Goal: Task Accomplishment & Management: Manage account settings

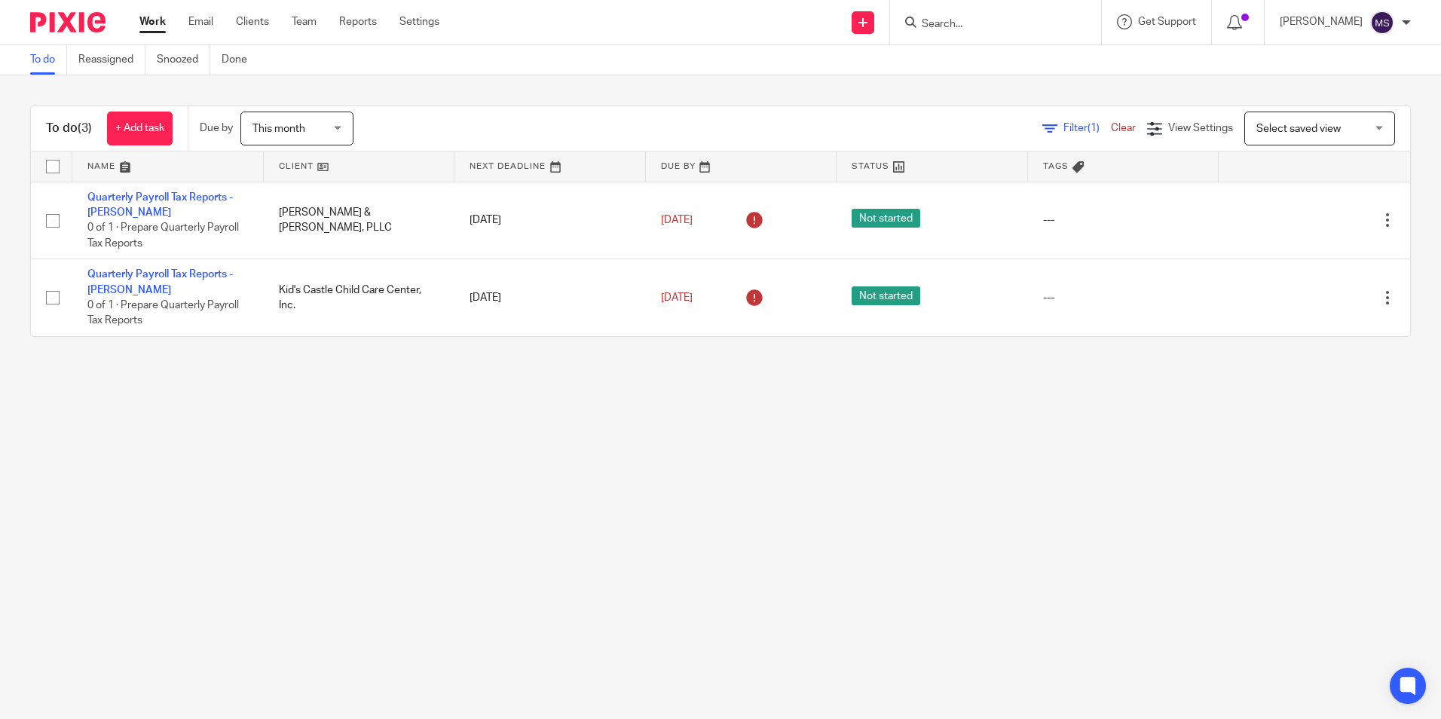
click at [956, 20] on input "Search" at bounding box center [988, 25] width 136 height 14
click at [950, 19] on input "Search" at bounding box center [988, 25] width 136 height 14
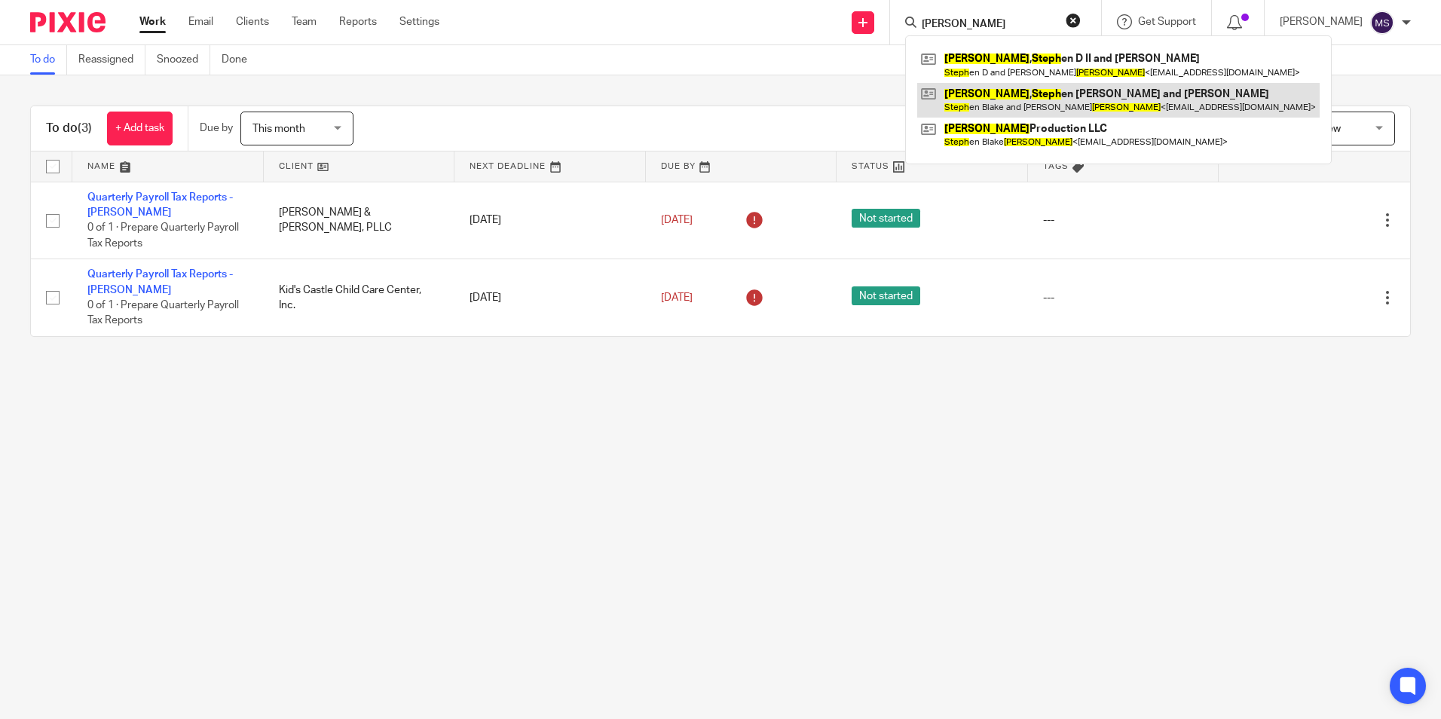
type input "[PERSON_NAME]"
click at [1079, 100] on link at bounding box center [1118, 100] width 402 height 35
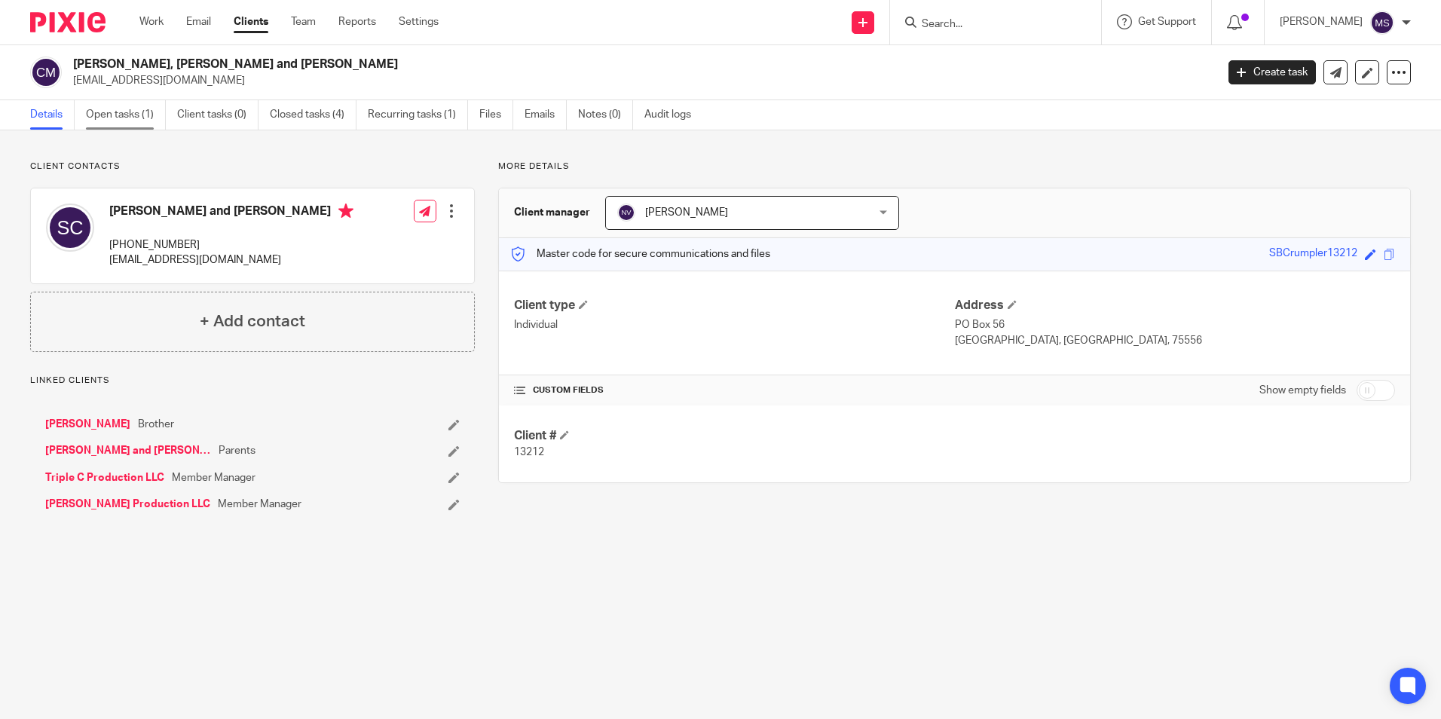
click at [142, 113] on link "Open tasks (1)" at bounding box center [126, 114] width 80 height 29
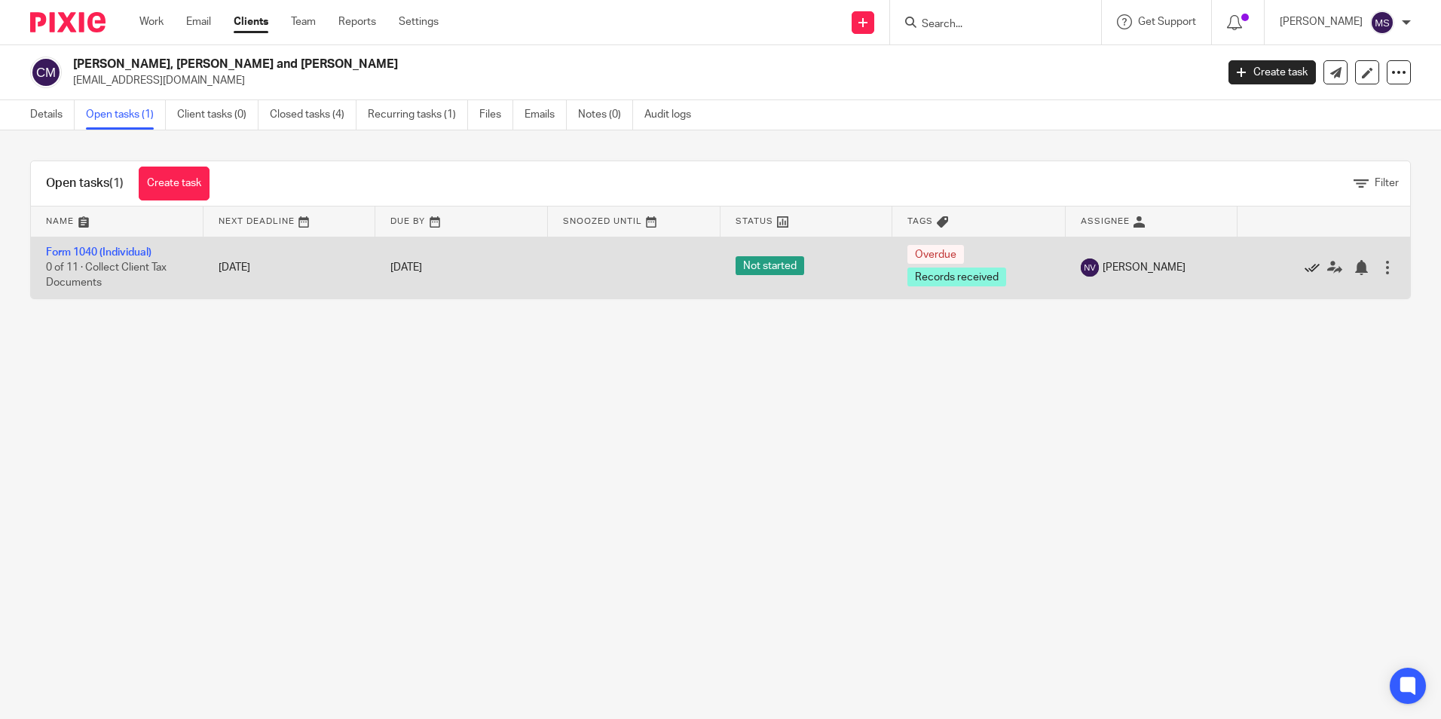
click at [1305, 266] on icon at bounding box center [1312, 267] width 15 height 15
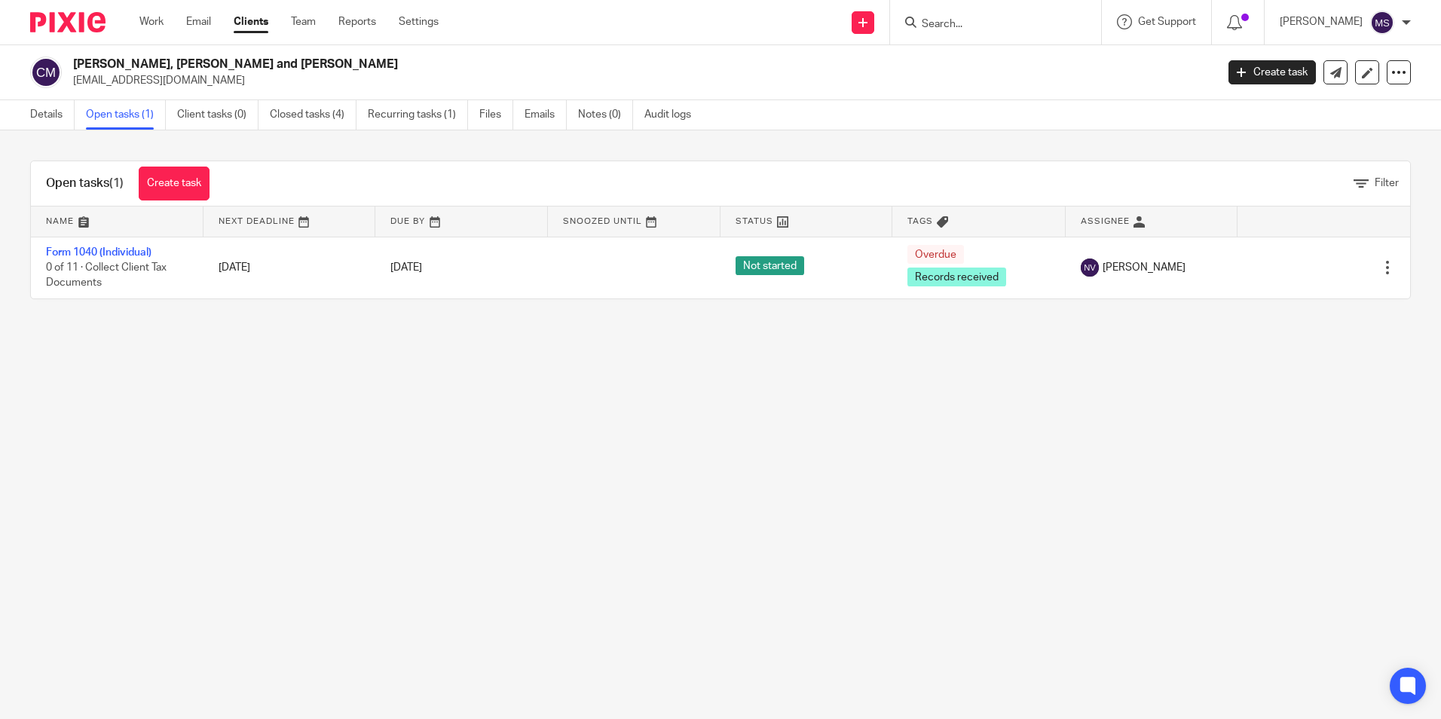
click at [131, 112] on link "Open tasks (1)" at bounding box center [126, 114] width 80 height 29
click at [950, 23] on input "Search" at bounding box center [988, 25] width 136 height 14
click at [120, 118] on link "Open tasks (1)" at bounding box center [126, 114] width 80 height 29
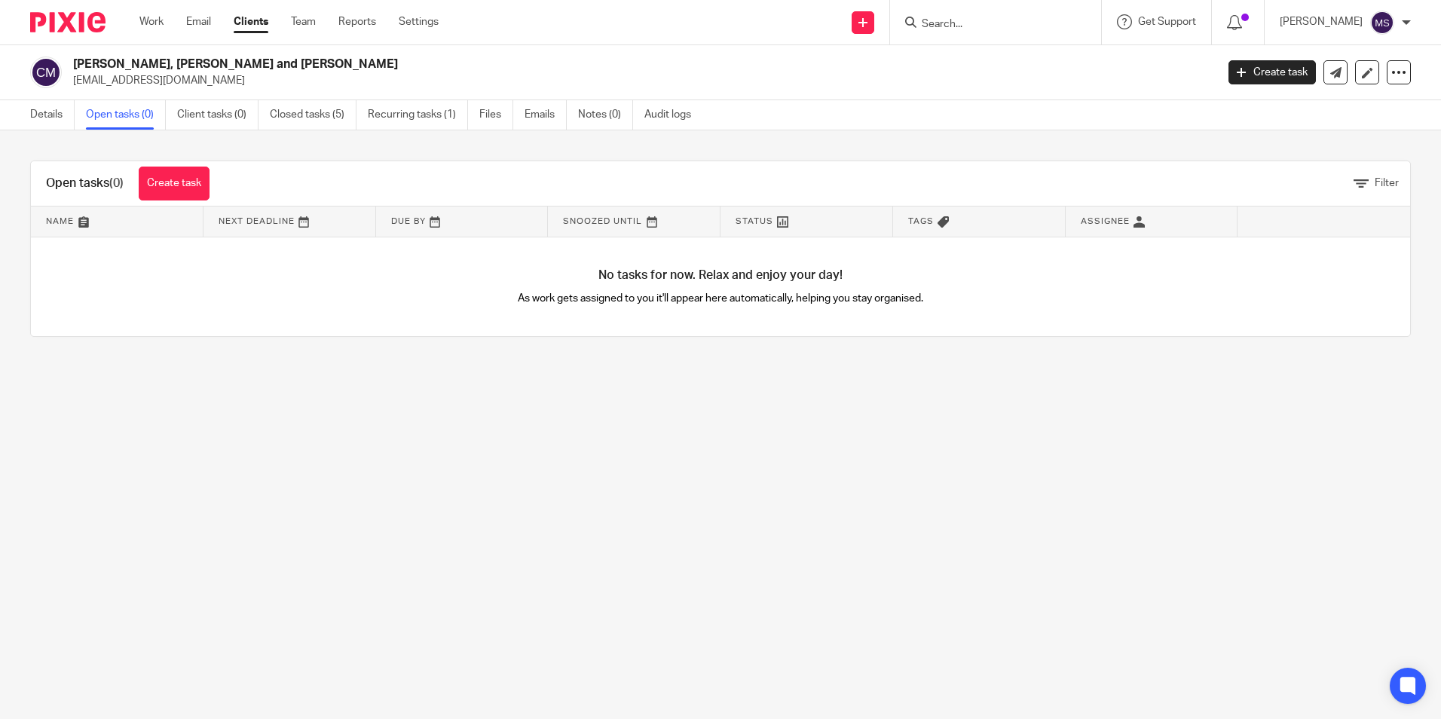
click at [948, 20] on input "Search" at bounding box center [988, 25] width 136 height 14
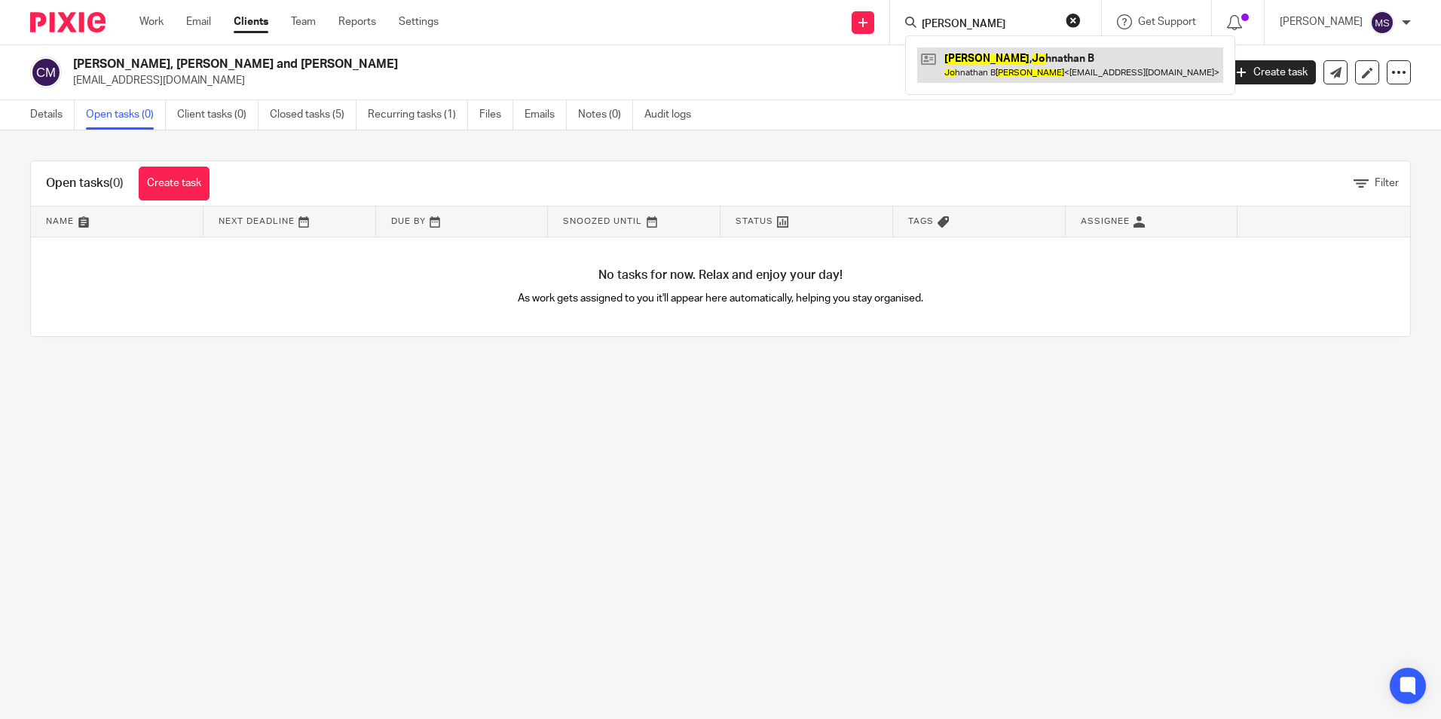
type input "crumpler, jo"
click at [1049, 65] on link at bounding box center [1070, 64] width 306 height 35
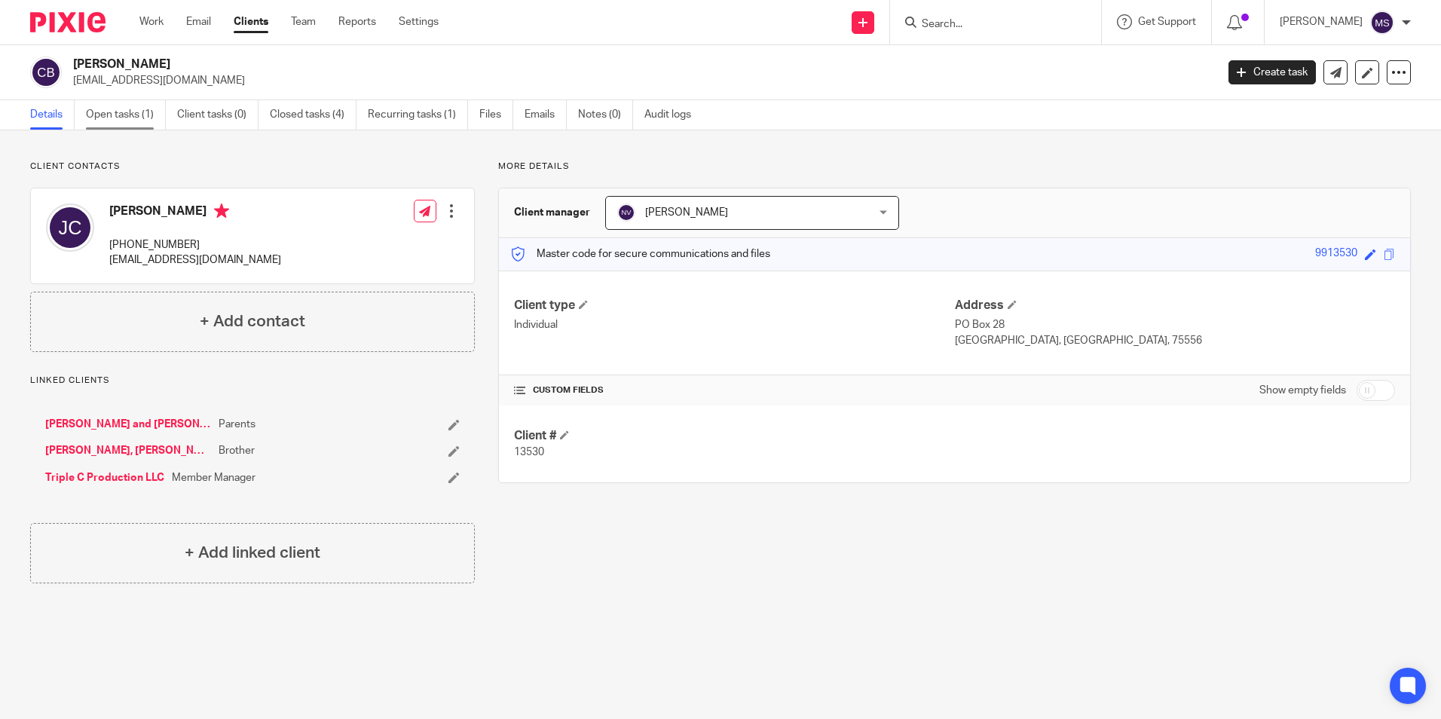
click at [149, 116] on link "Open tasks (1)" at bounding box center [126, 114] width 80 height 29
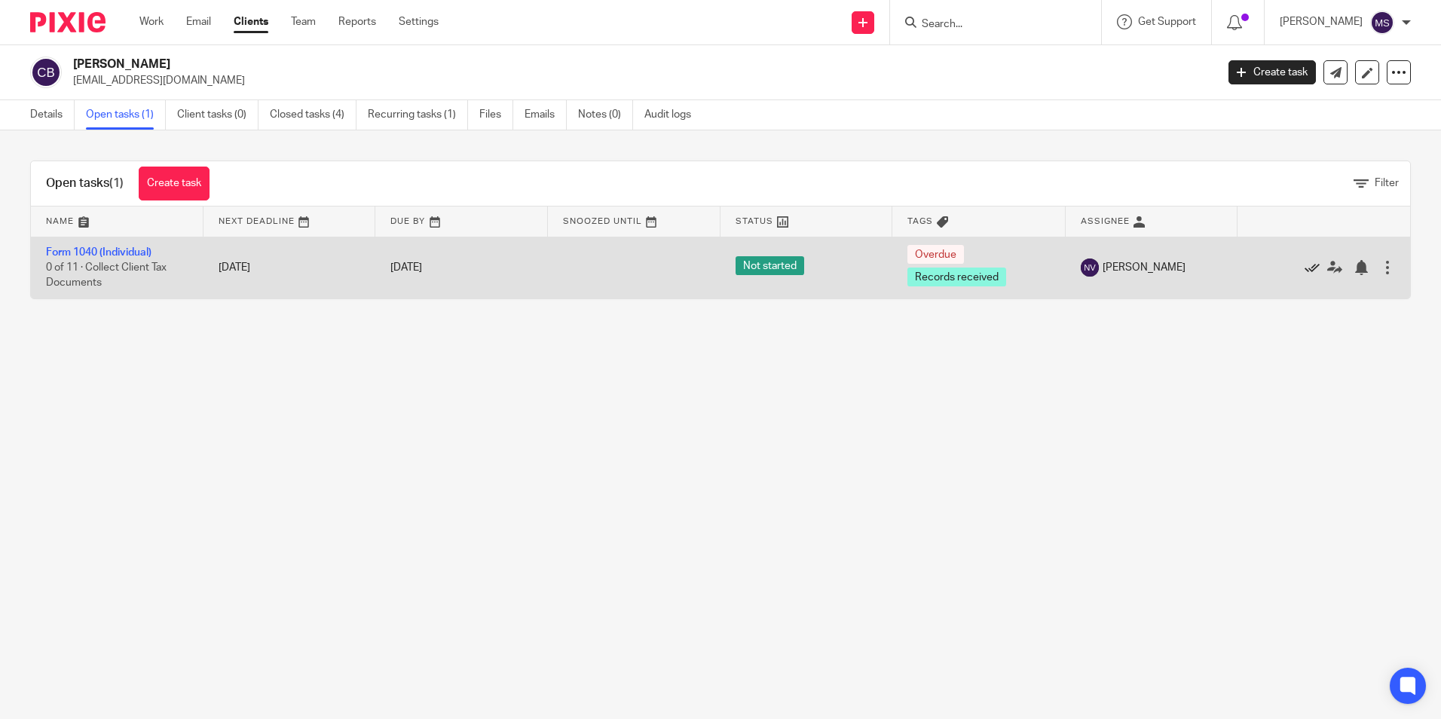
click at [1305, 264] on icon at bounding box center [1312, 267] width 15 height 15
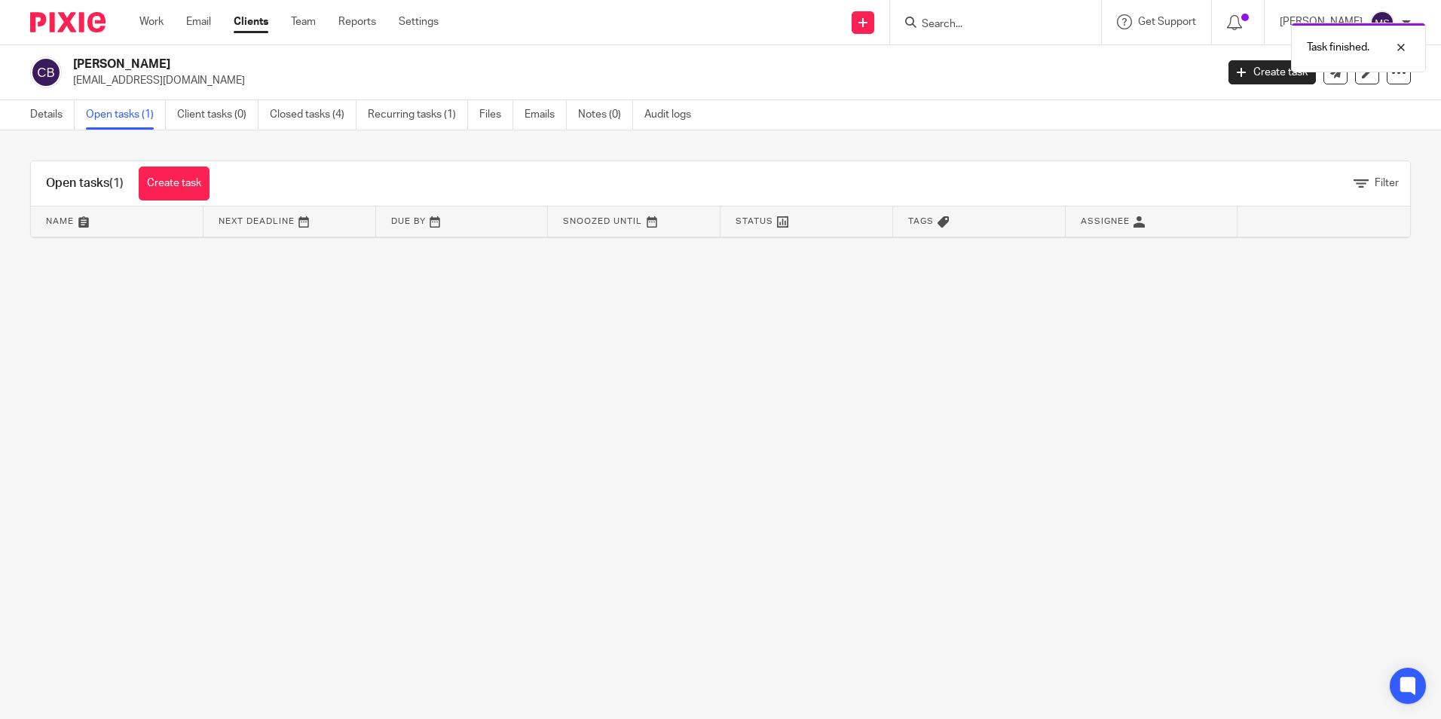
click at [118, 111] on link "Open tasks (1)" at bounding box center [126, 114] width 80 height 29
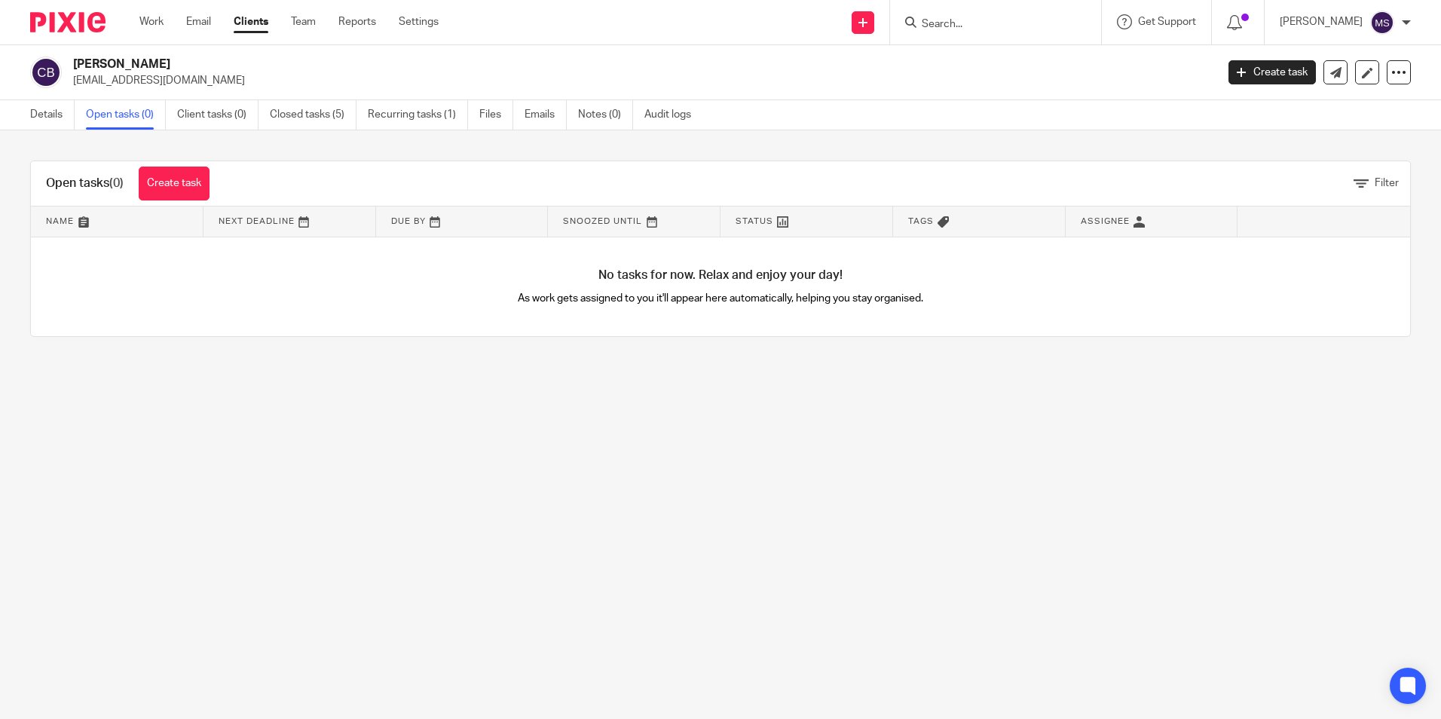
click at [947, 21] on input "Search" at bounding box center [988, 25] width 136 height 14
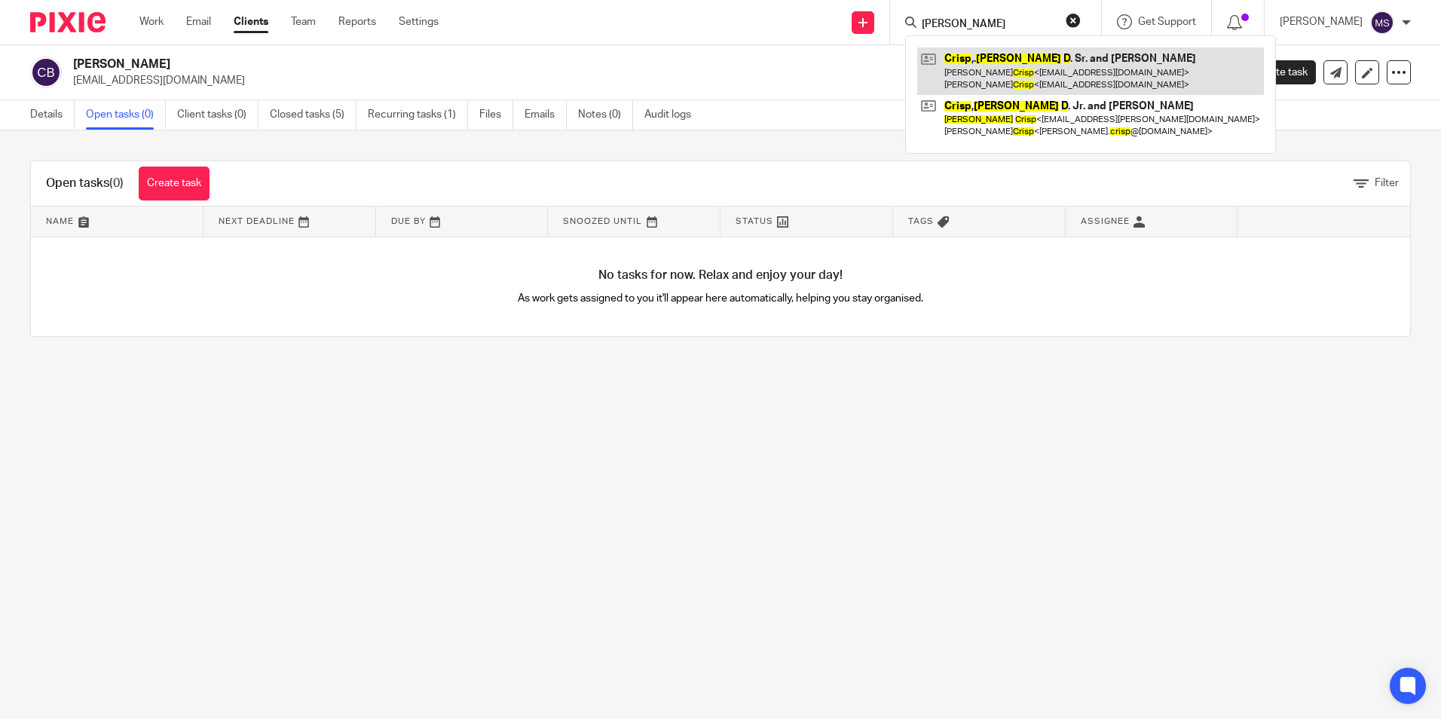
type input "[PERSON_NAME]"
click at [1069, 69] on link at bounding box center [1090, 70] width 347 height 47
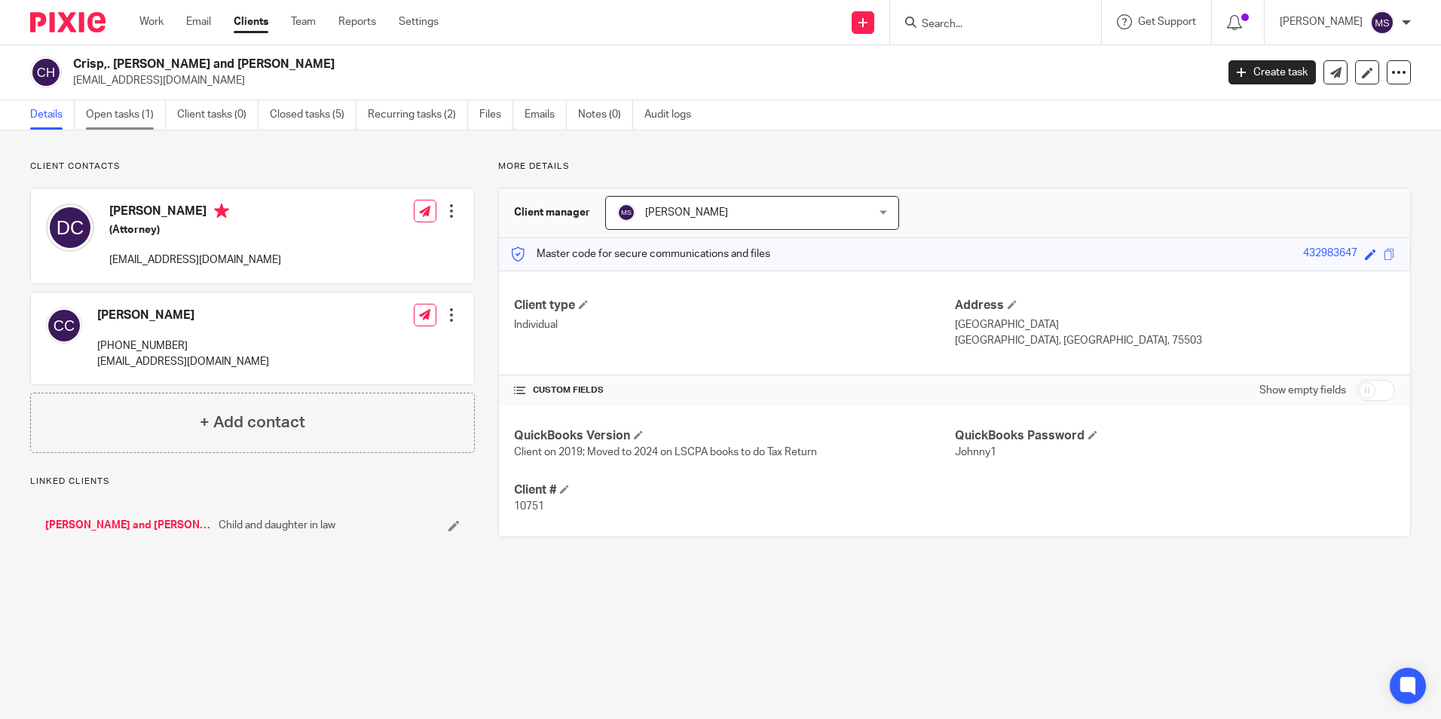
click at [123, 119] on link "Open tasks (1)" at bounding box center [126, 114] width 80 height 29
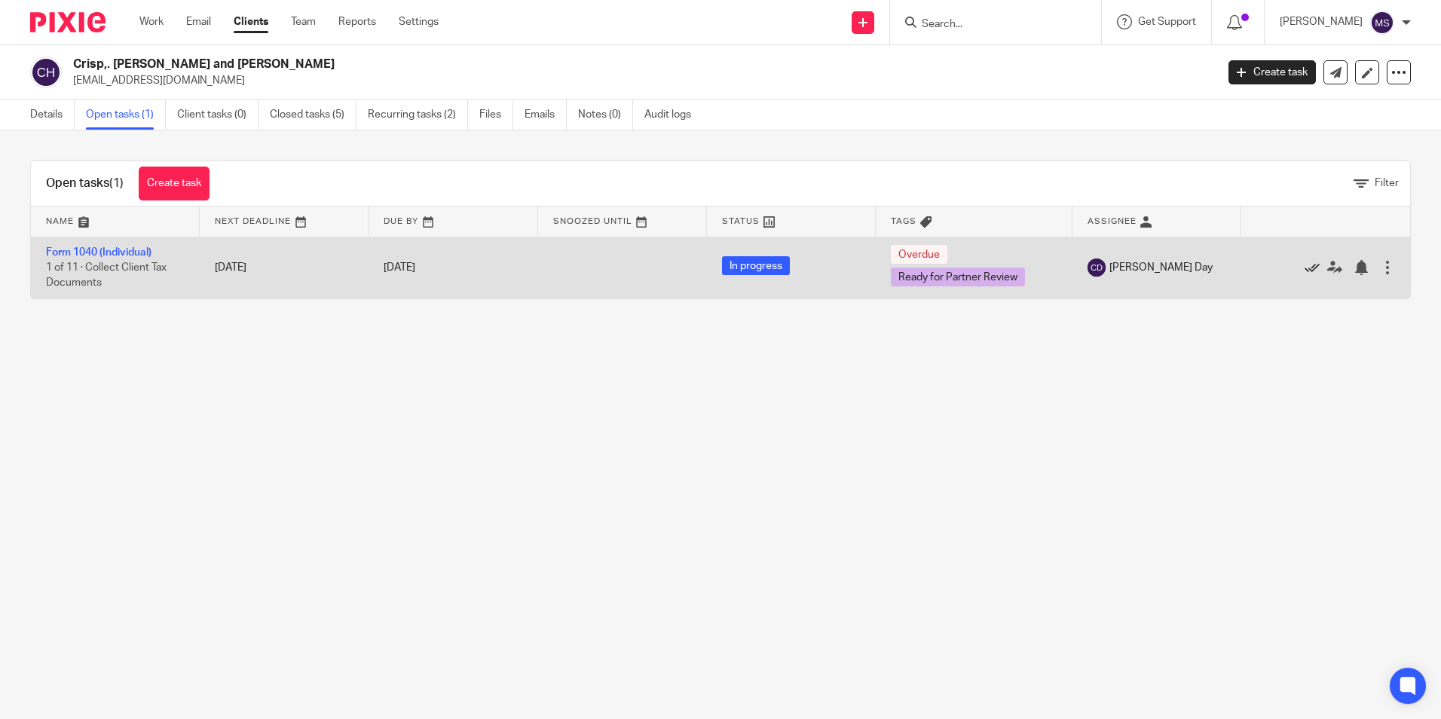
click at [1305, 264] on icon at bounding box center [1312, 267] width 15 height 15
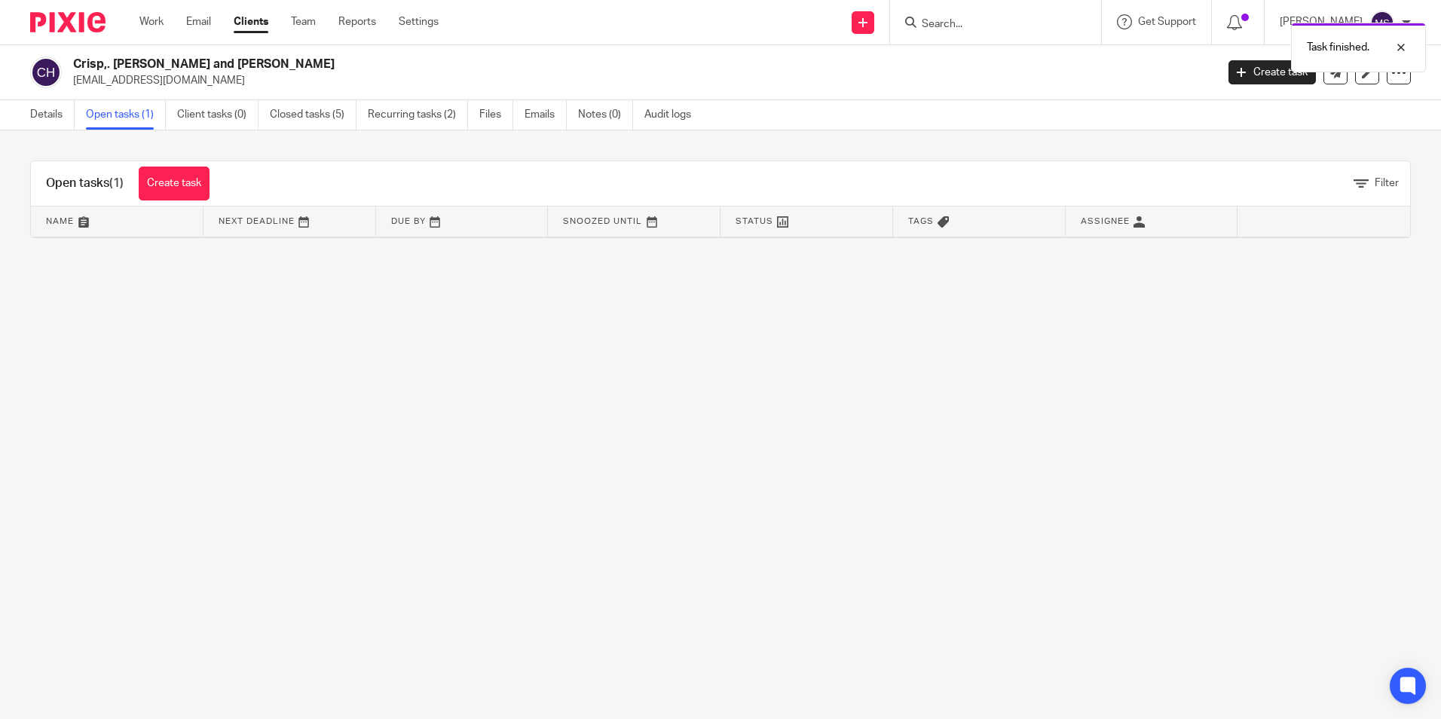
click at [138, 109] on link "Open tasks (1)" at bounding box center [126, 114] width 80 height 29
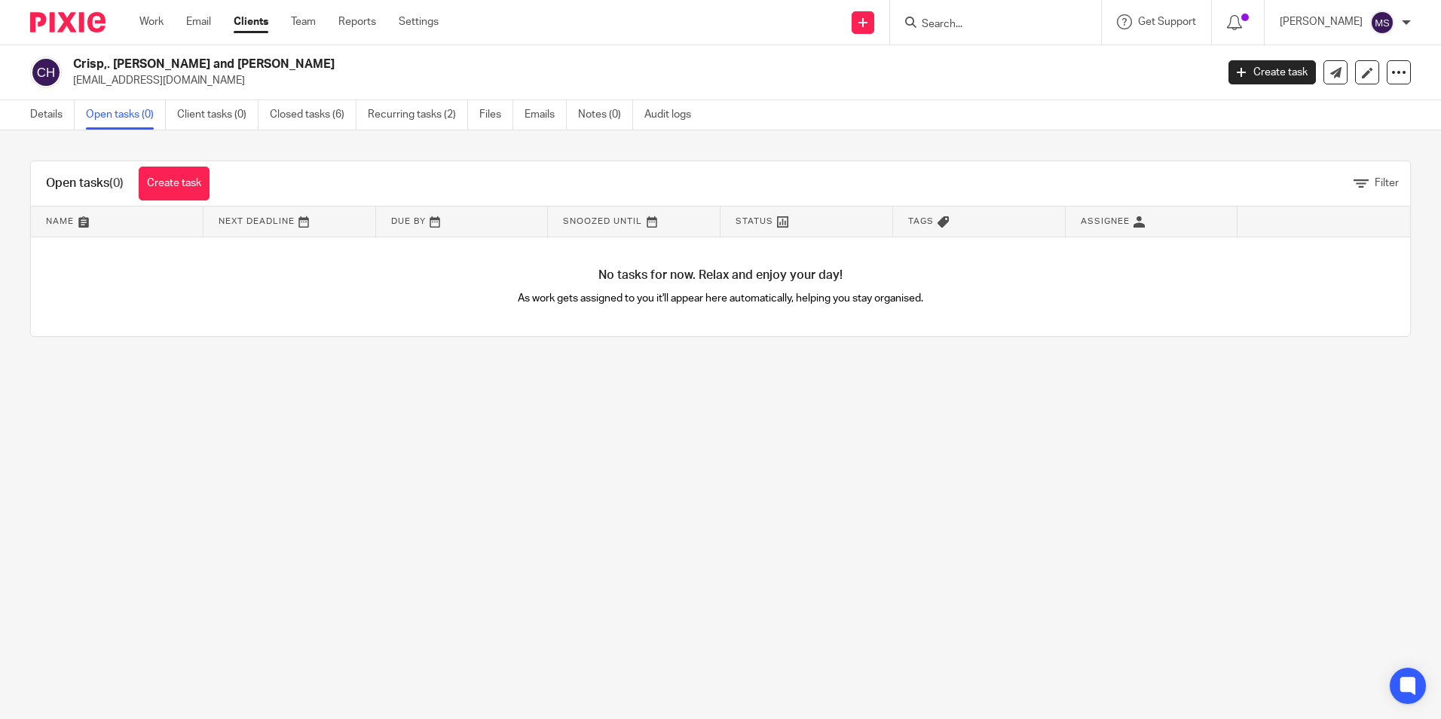
click at [946, 22] on input "Search" at bounding box center [988, 25] width 136 height 14
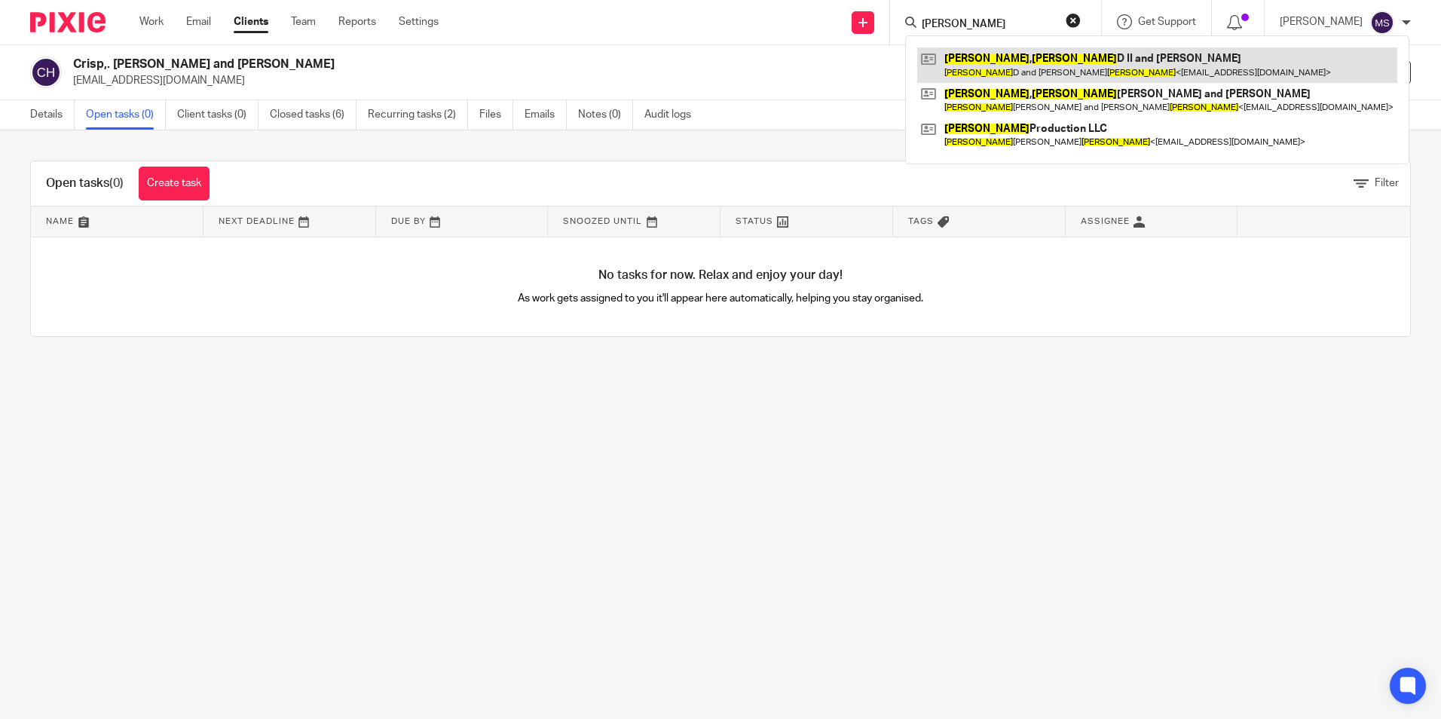
type input "[PERSON_NAME]"
click at [1111, 66] on link at bounding box center [1157, 64] width 480 height 35
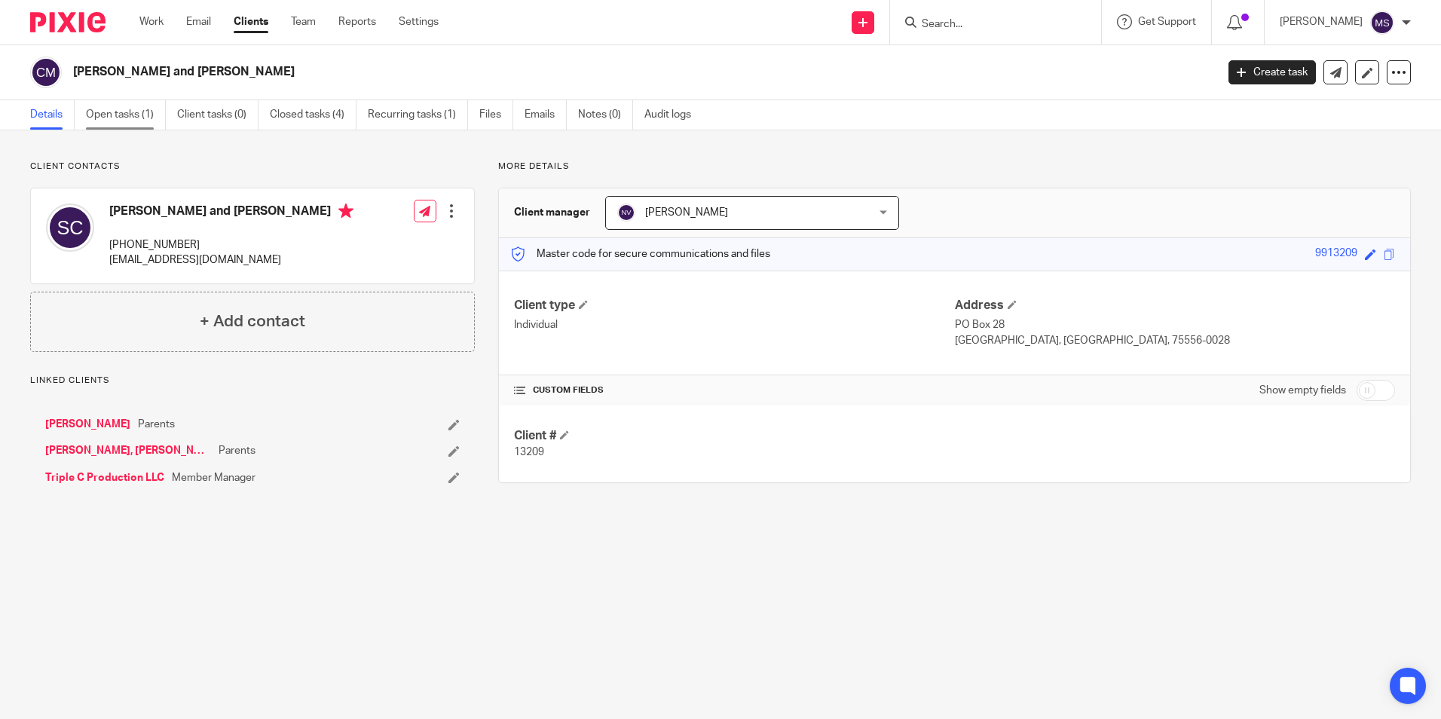
click at [134, 113] on link "Open tasks (1)" at bounding box center [126, 114] width 80 height 29
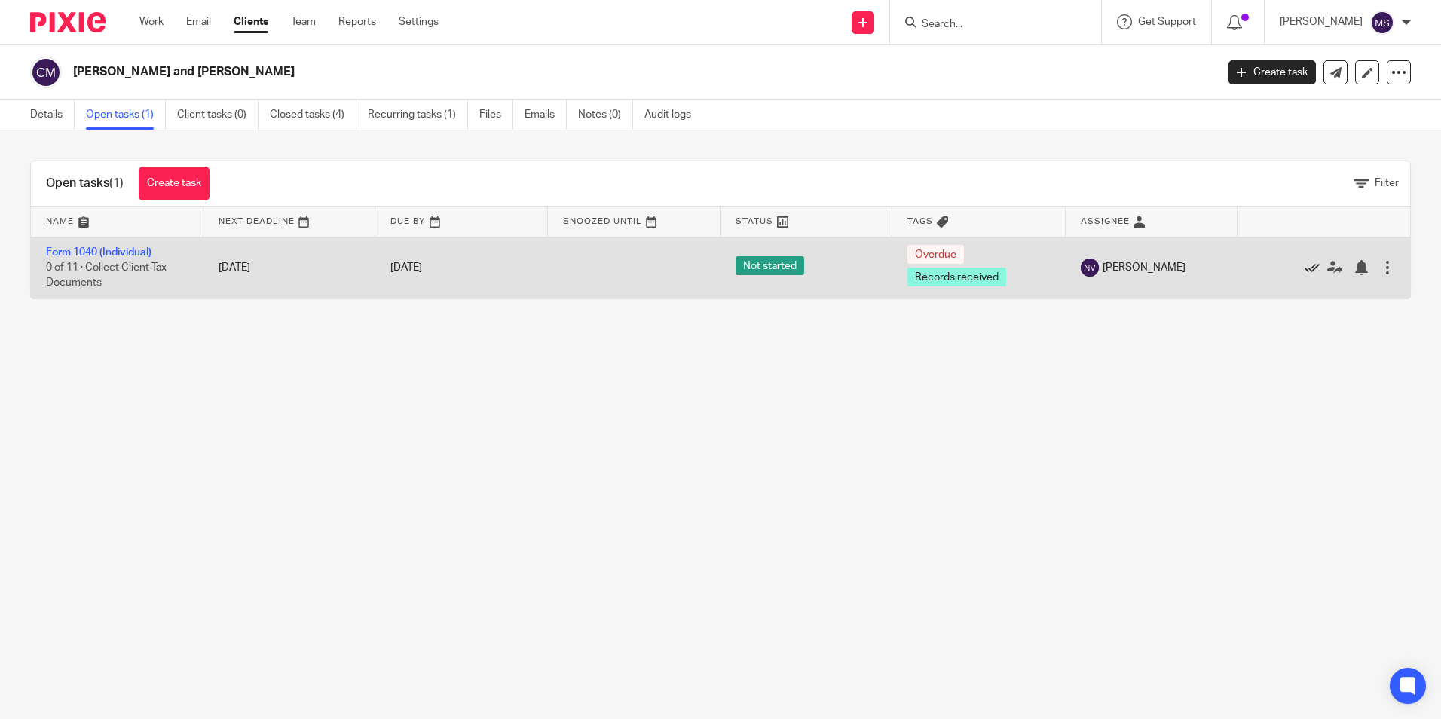
click at [1305, 268] on icon at bounding box center [1312, 267] width 15 height 15
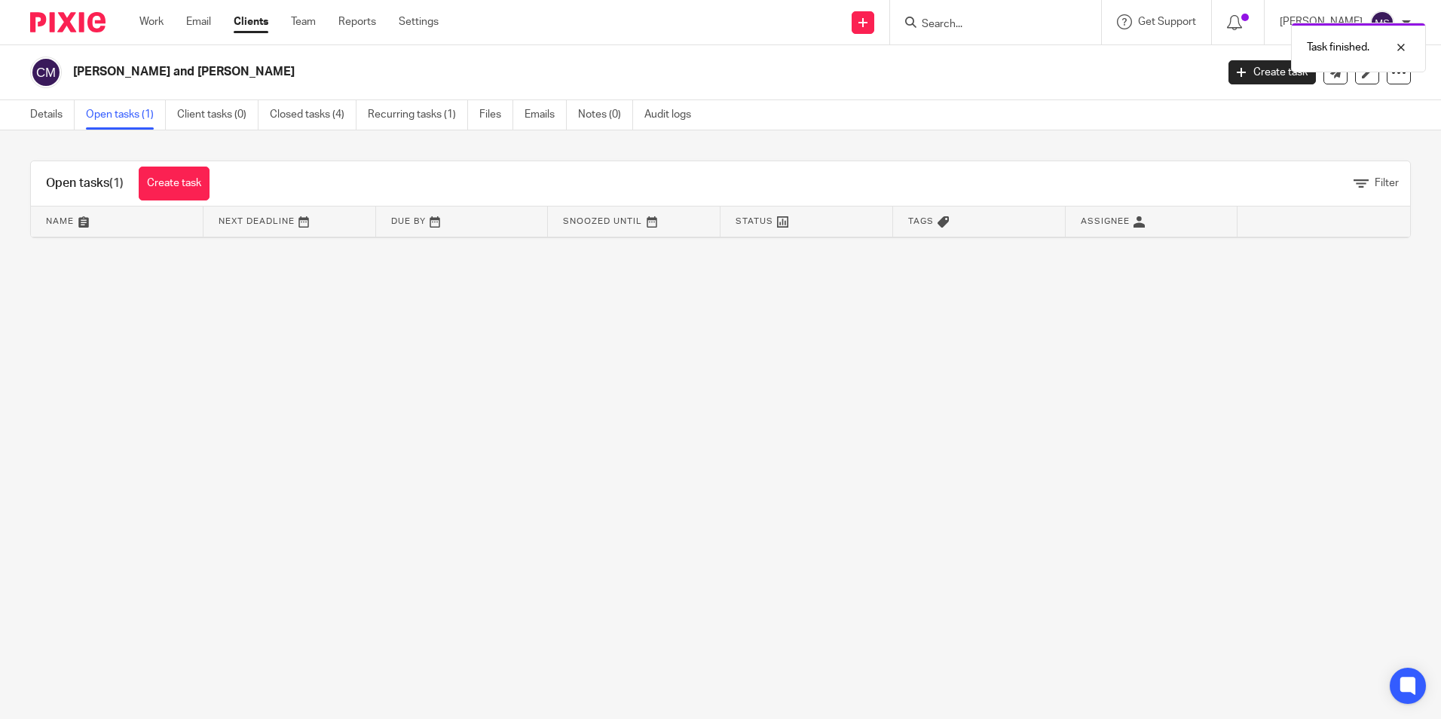
click at [135, 114] on link "Open tasks (1)" at bounding box center [126, 114] width 80 height 29
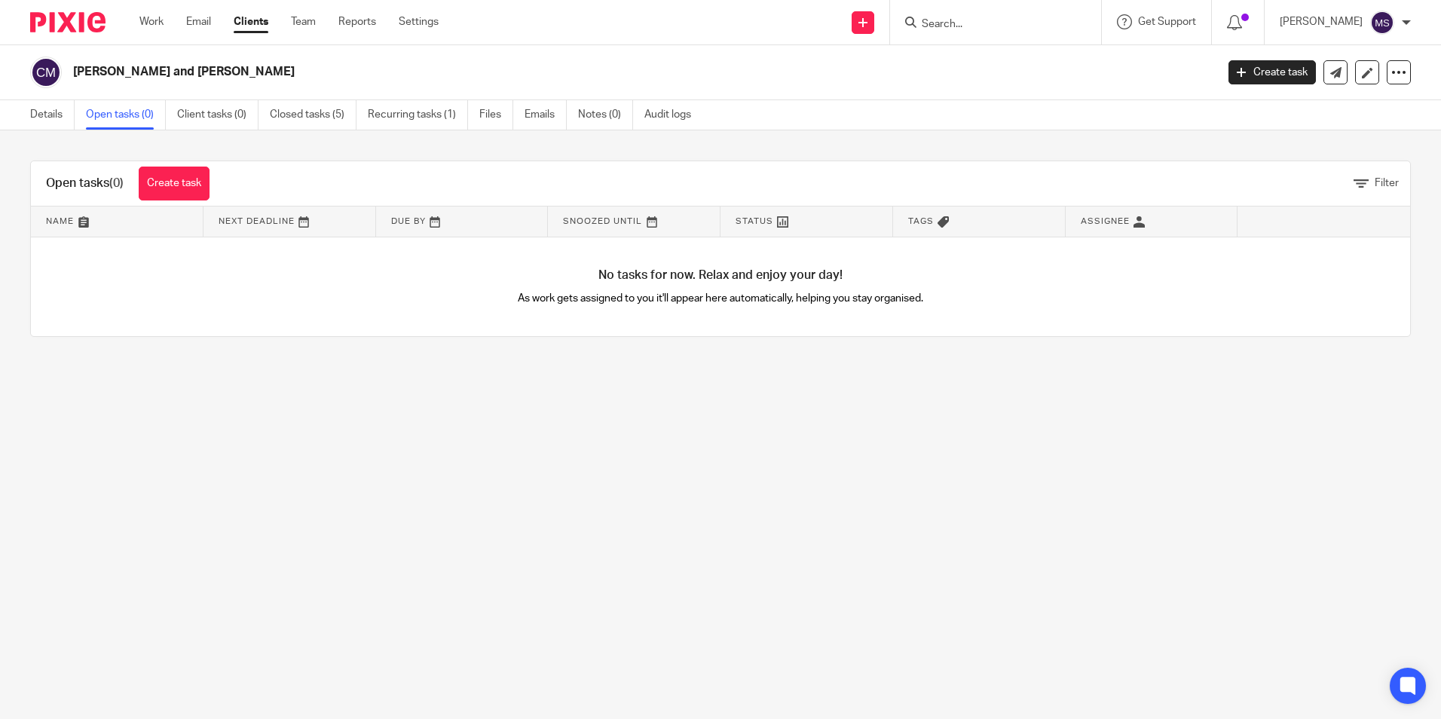
click at [972, 28] on input "Search" at bounding box center [988, 25] width 136 height 14
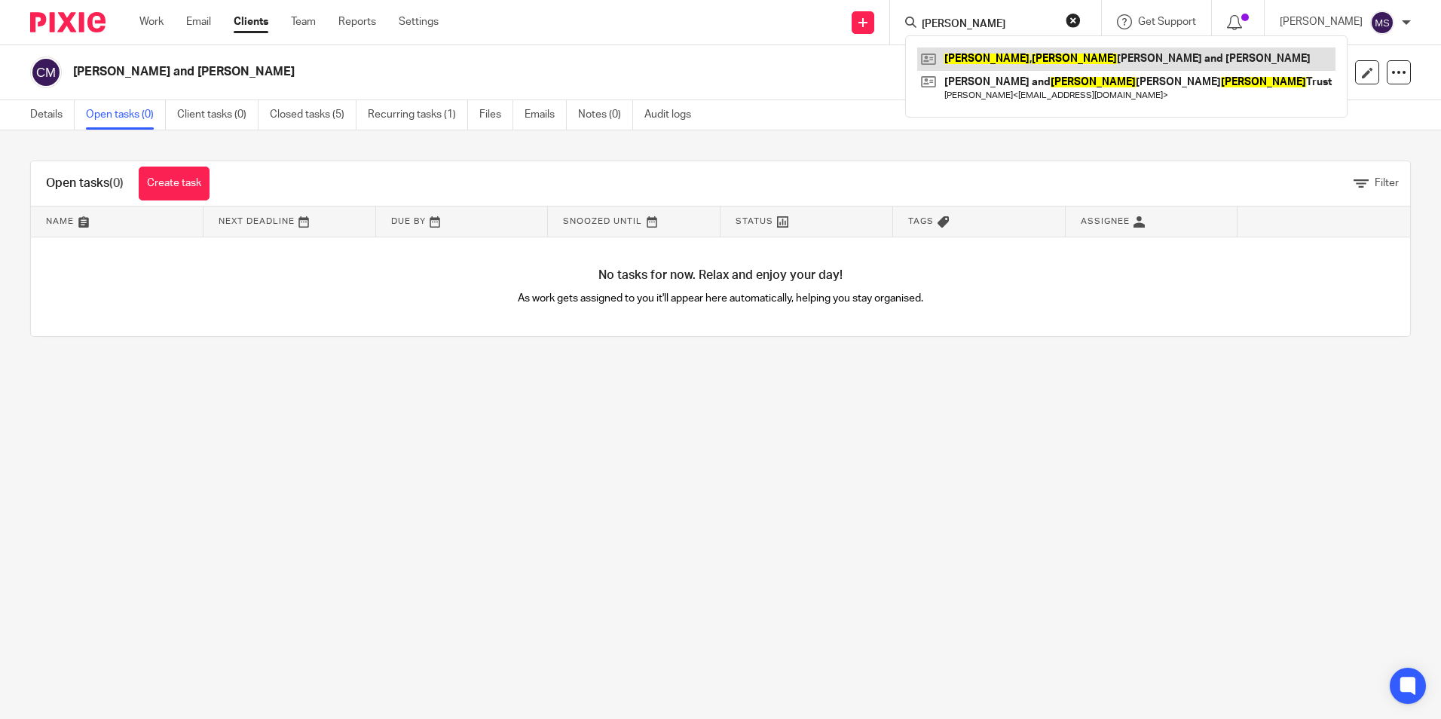
type input "[PERSON_NAME]"
click at [1048, 58] on link at bounding box center [1126, 58] width 418 height 23
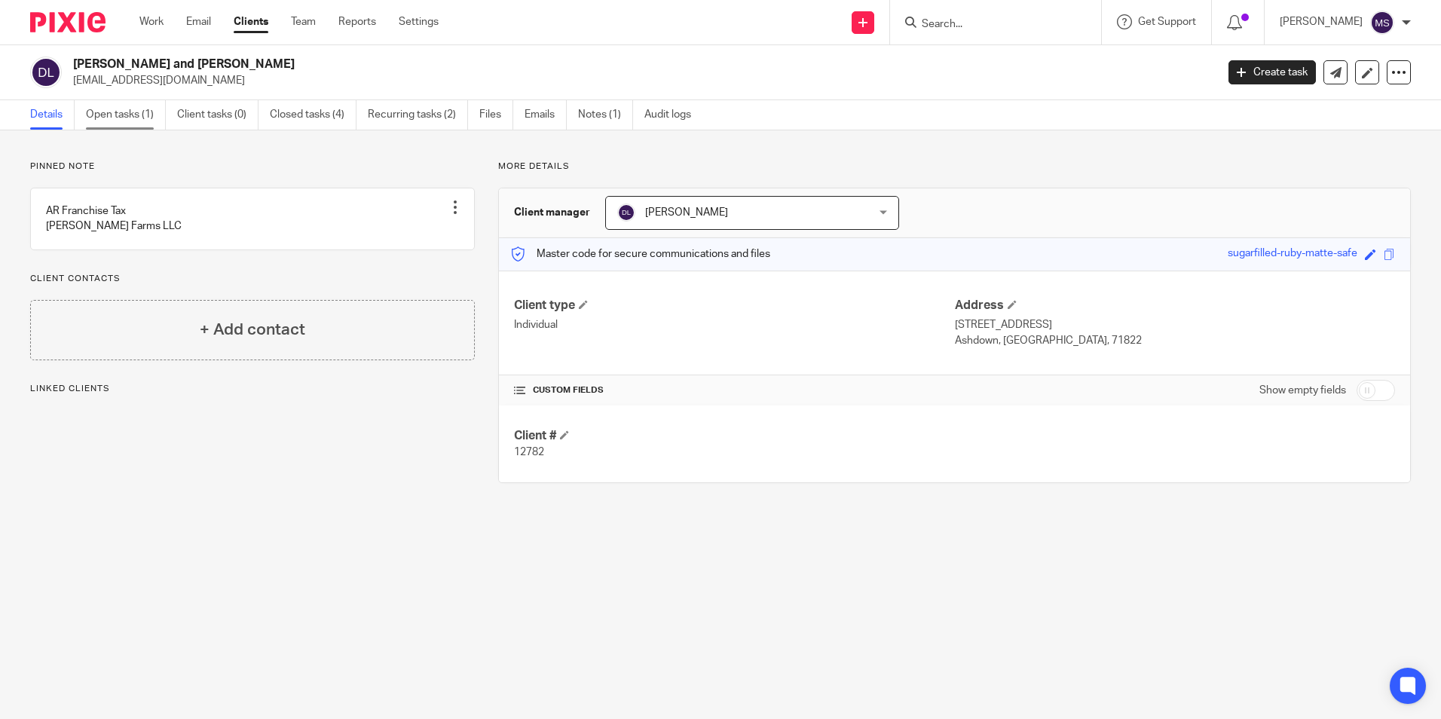
click at [124, 118] on link "Open tasks (1)" at bounding box center [126, 114] width 80 height 29
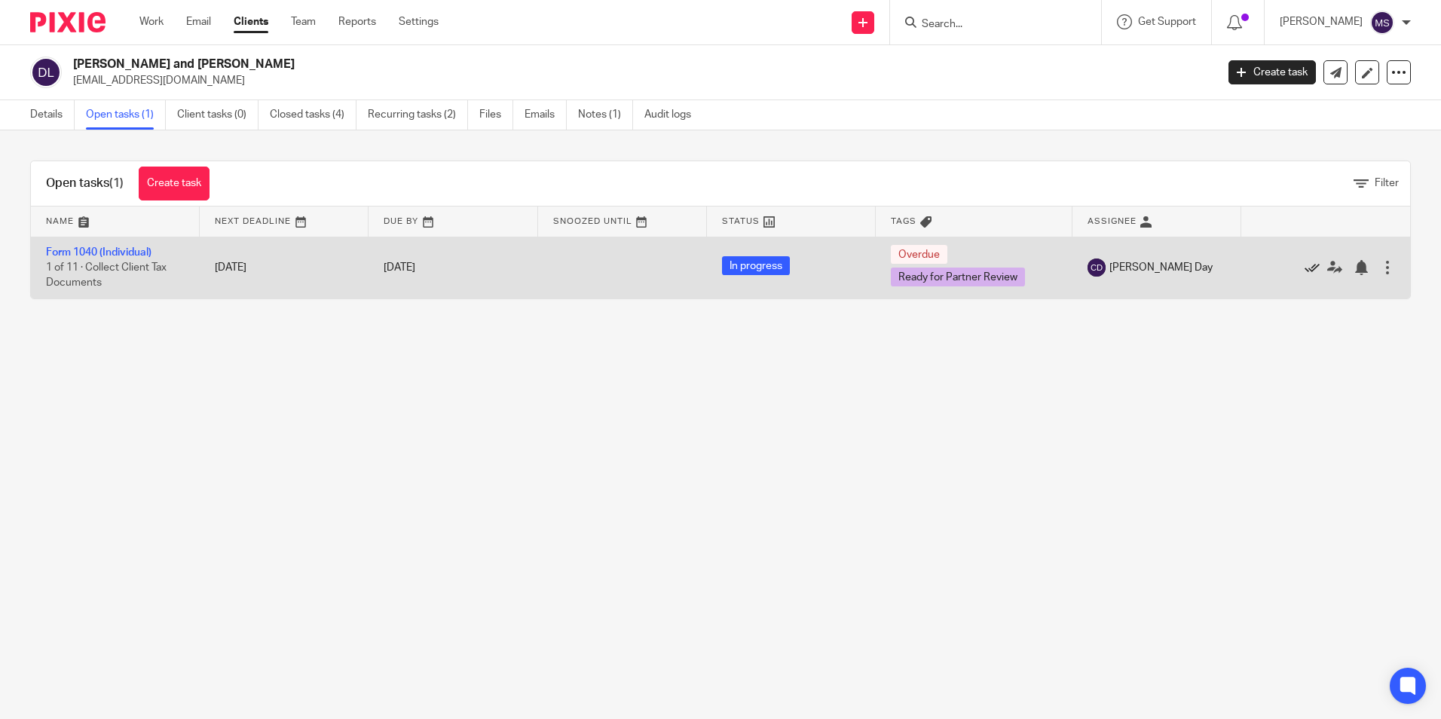
click at [1305, 265] on icon at bounding box center [1312, 267] width 15 height 15
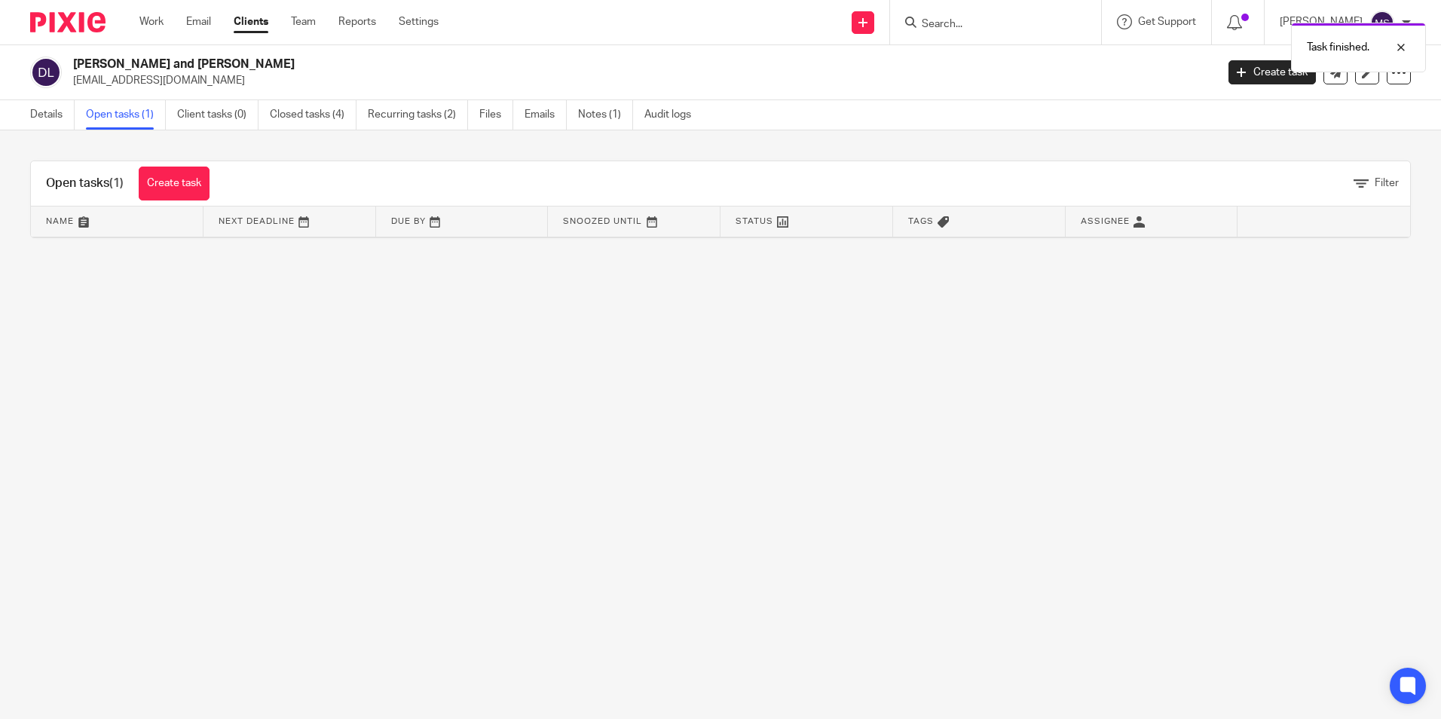
click at [121, 116] on link "Open tasks (1)" at bounding box center [126, 114] width 80 height 29
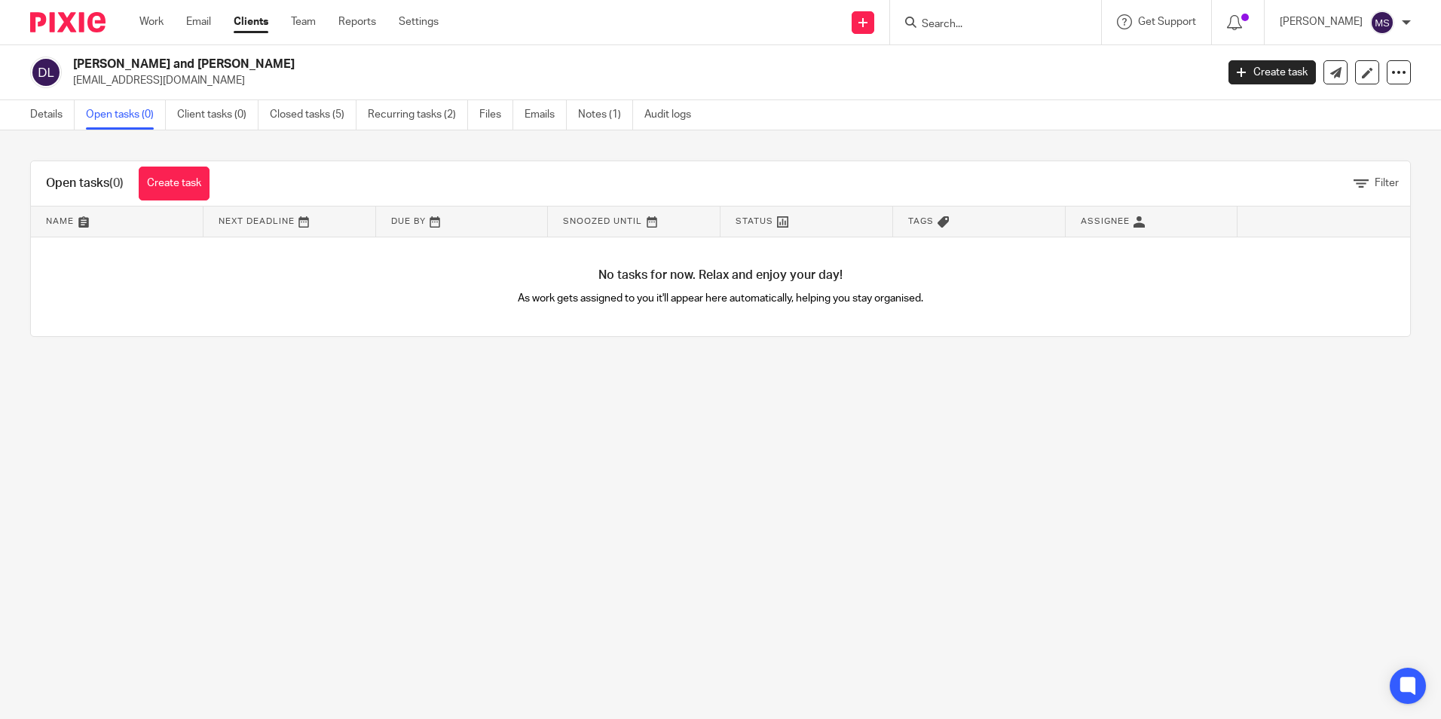
click at [956, 26] on input "Search" at bounding box center [988, 25] width 136 height 14
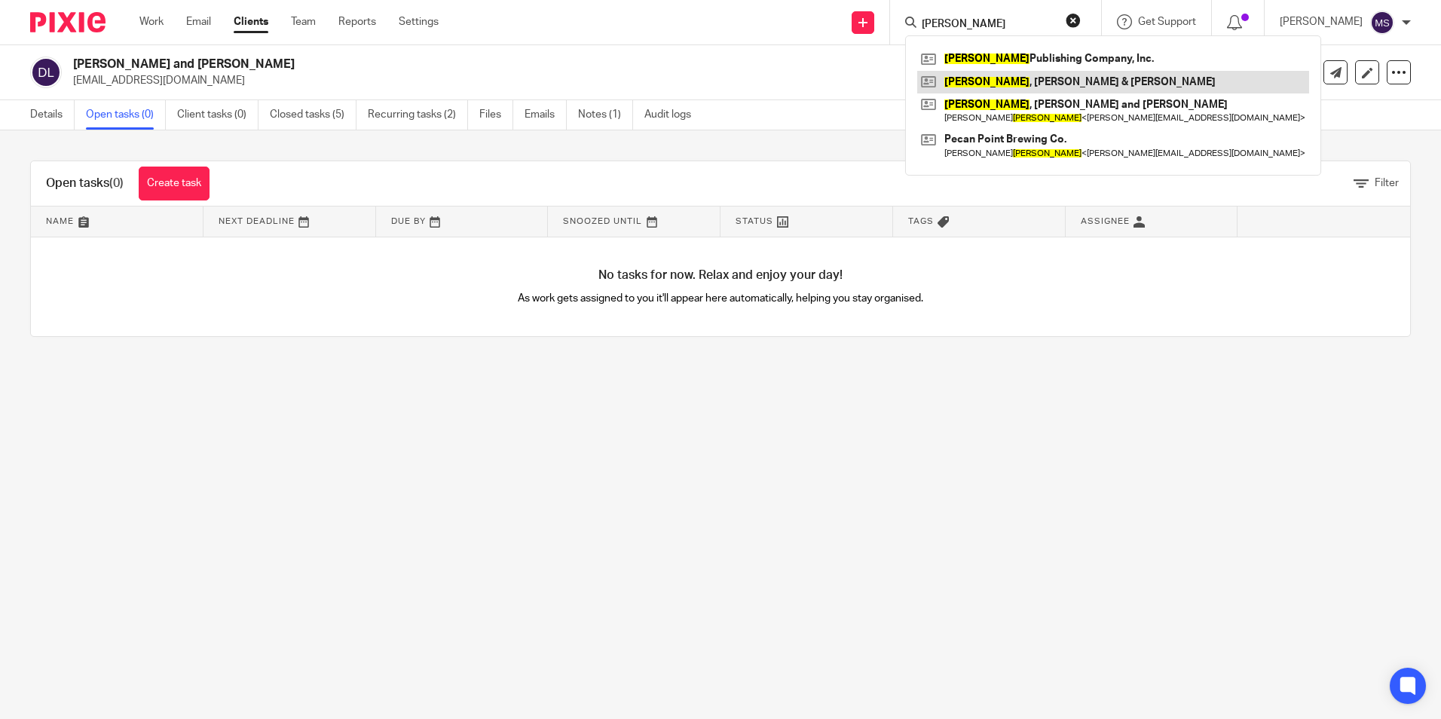
type input "[PERSON_NAME]"
click at [1047, 86] on link at bounding box center [1113, 82] width 392 height 23
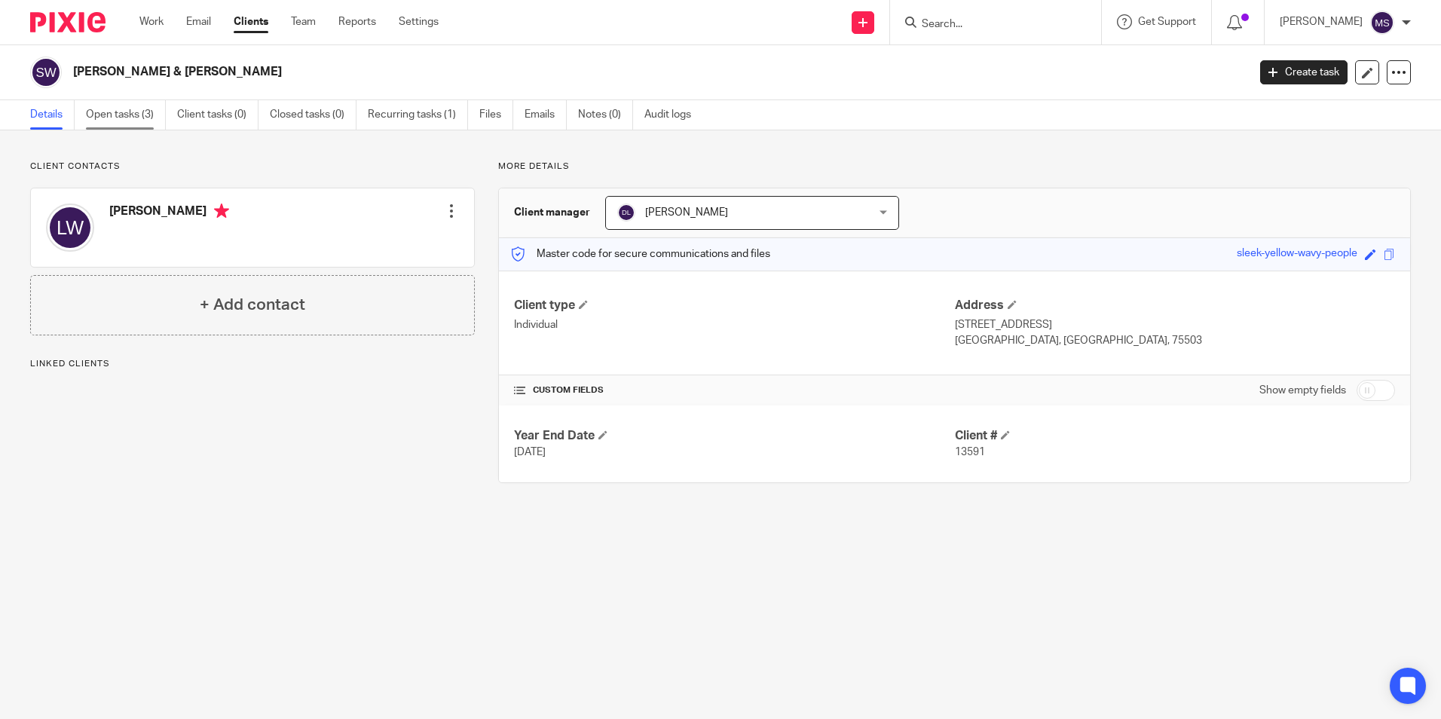
click at [132, 108] on link "Open tasks (3)" at bounding box center [126, 114] width 80 height 29
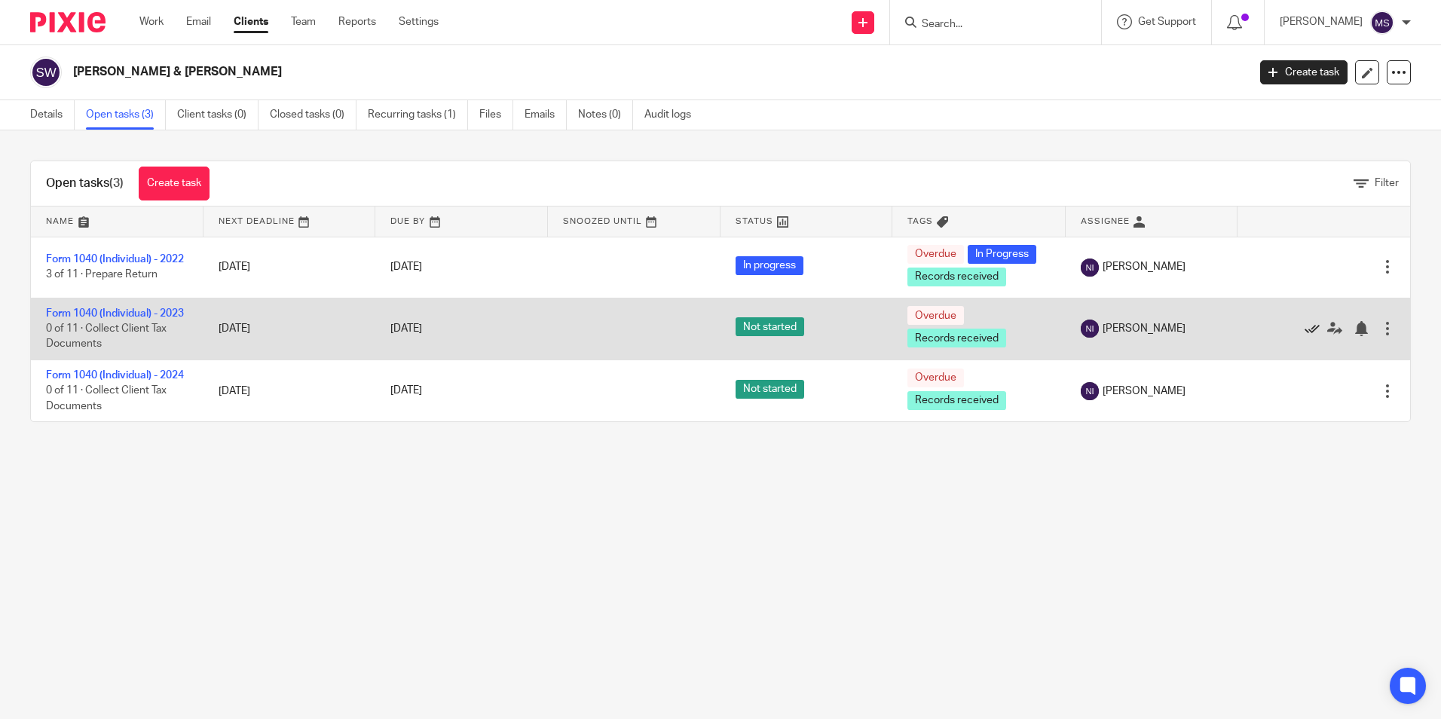
click at [1305, 335] on icon at bounding box center [1312, 328] width 15 height 15
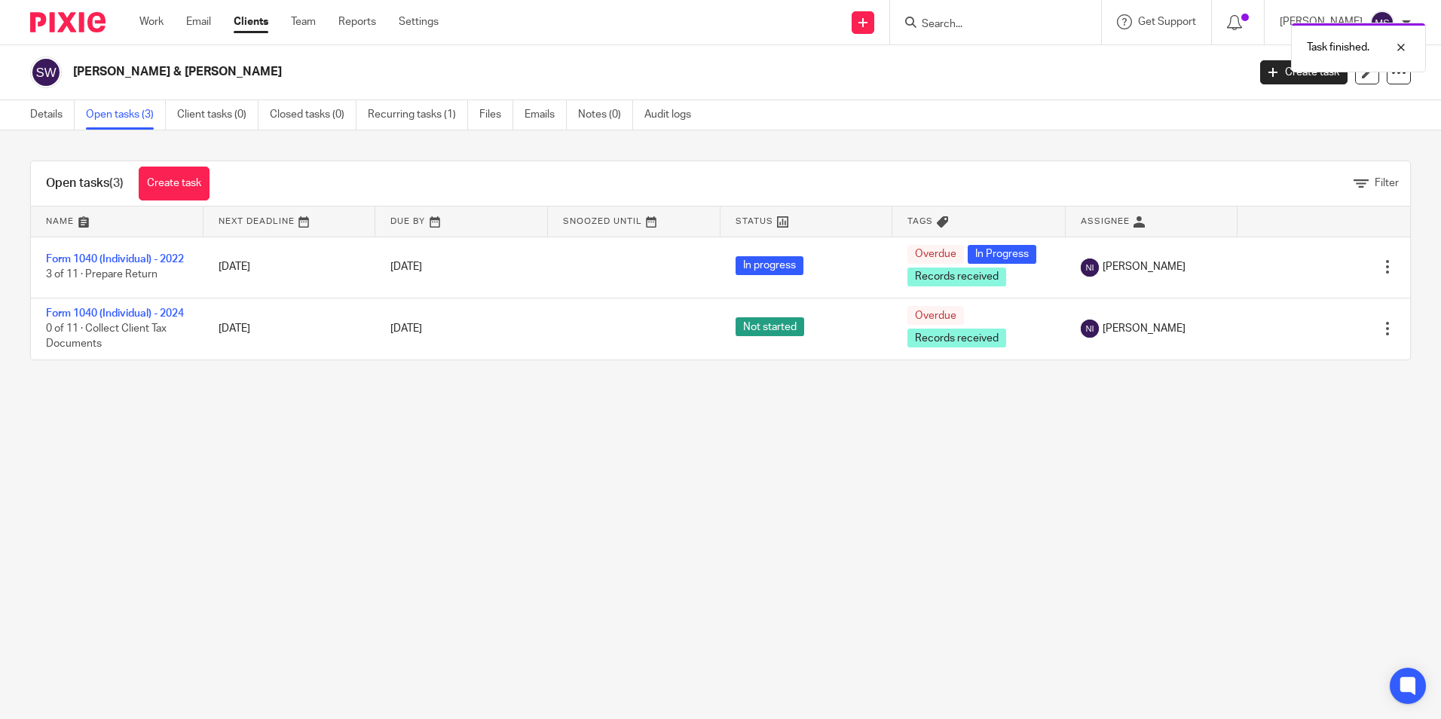
click at [132, 115] on link "Open tasks (3)" at bounding box center [126, 114] width 80 height 29
click at [953, 26] on input "Search" at bounding box center [988, 25] width 136 height 14
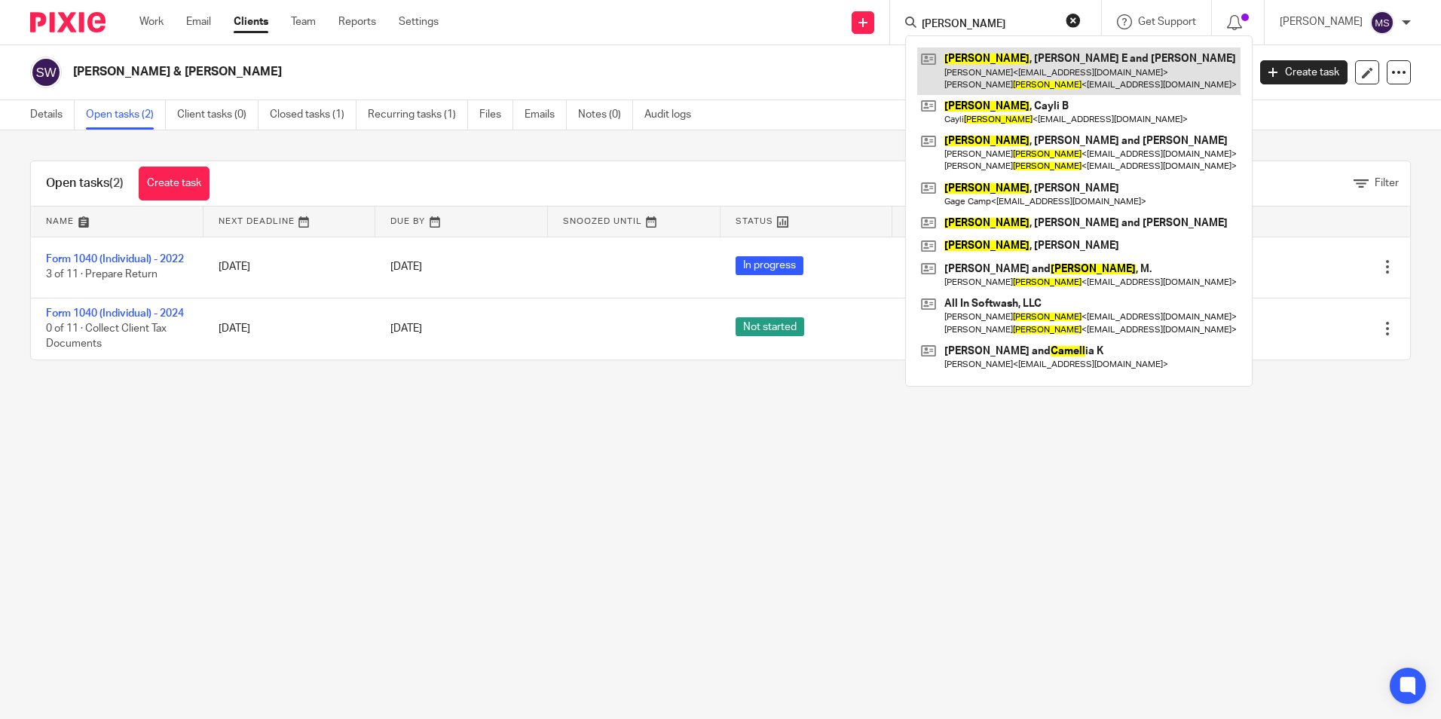
type input "[PERSON_NAME]"
click at [1034, 66] on link at bounding box center [1078, 70] width 323 height 47
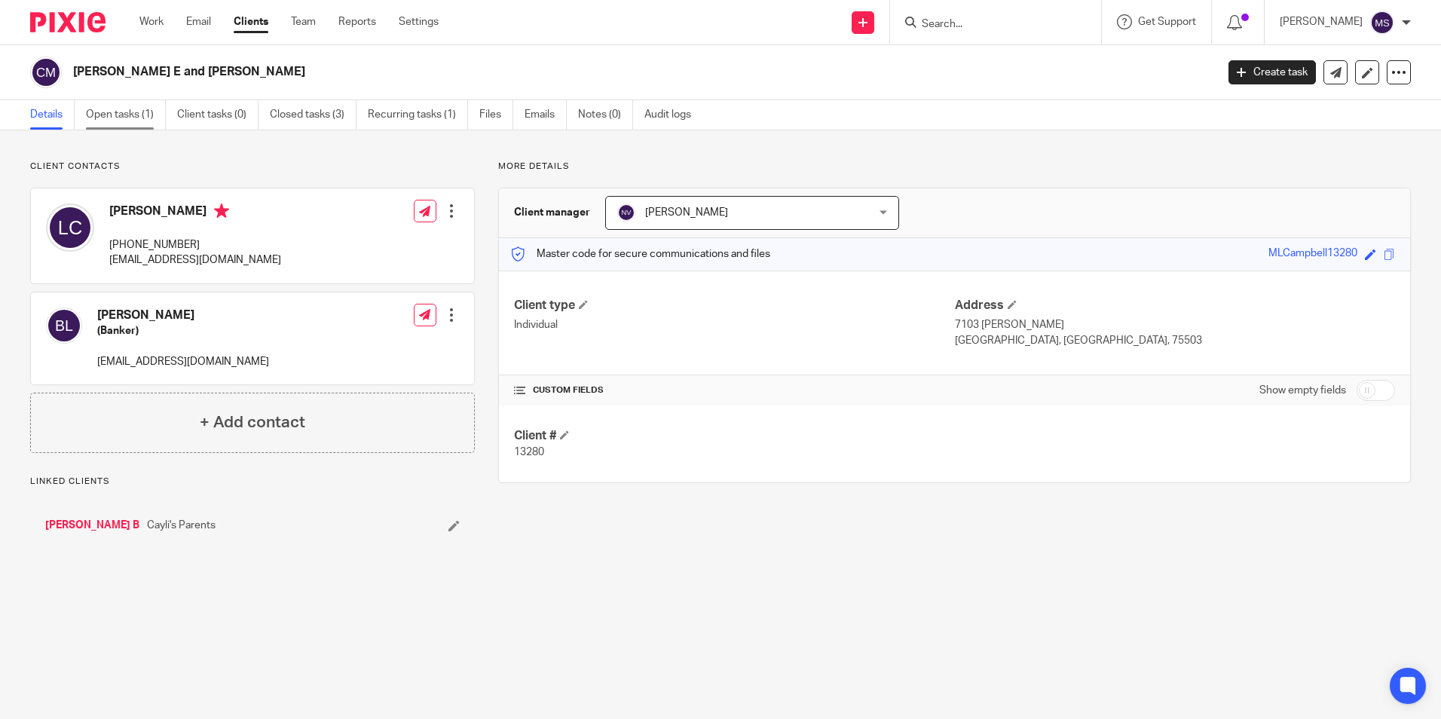
click at [124, 114] on link "Open tasks (1)" at bounding box center [126, 114] width 80 height 29
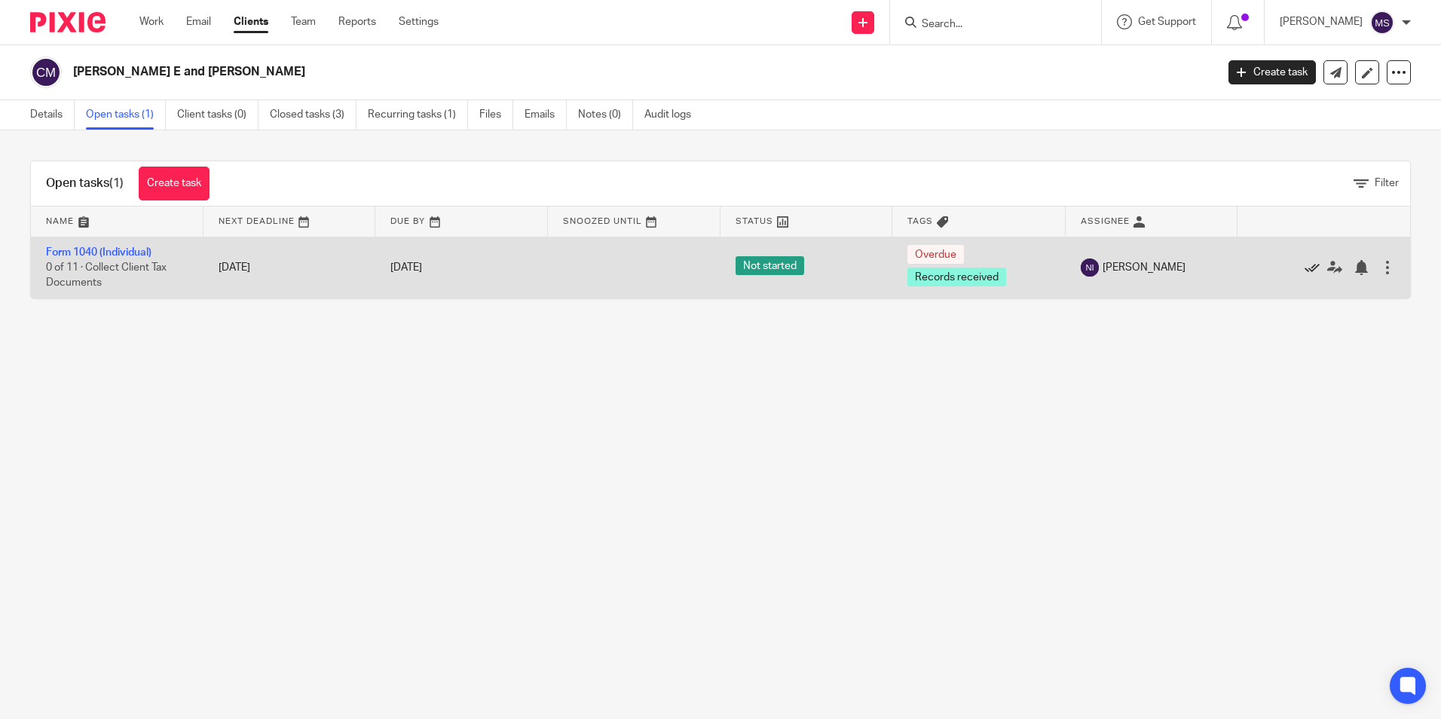
click at [1305, 265] on icon at bounding box center [1312, 267] width 15 height 15
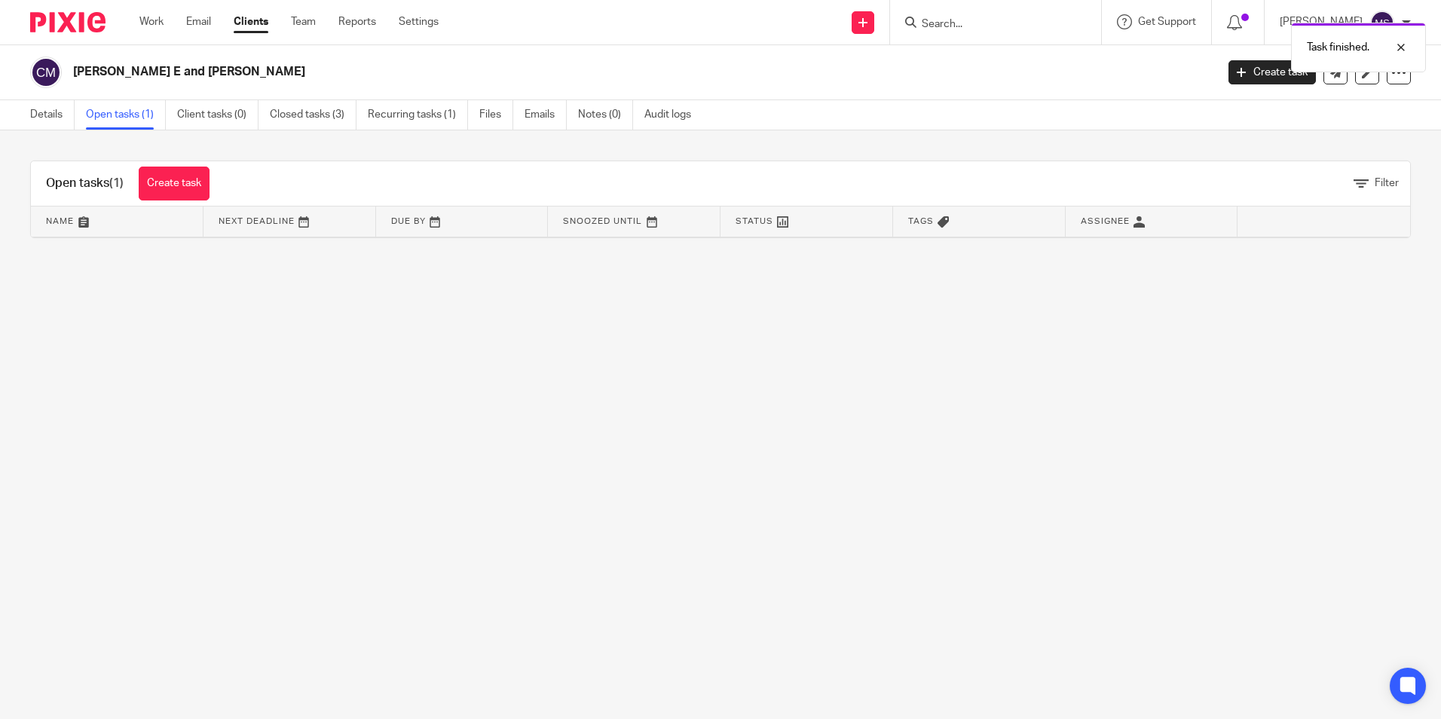
click at [117, 116] on link "Open tasks (1)" at bounding box center [126, 114] width 80 height 29
